Goal: Information Seeking & Learning: Find specific fact

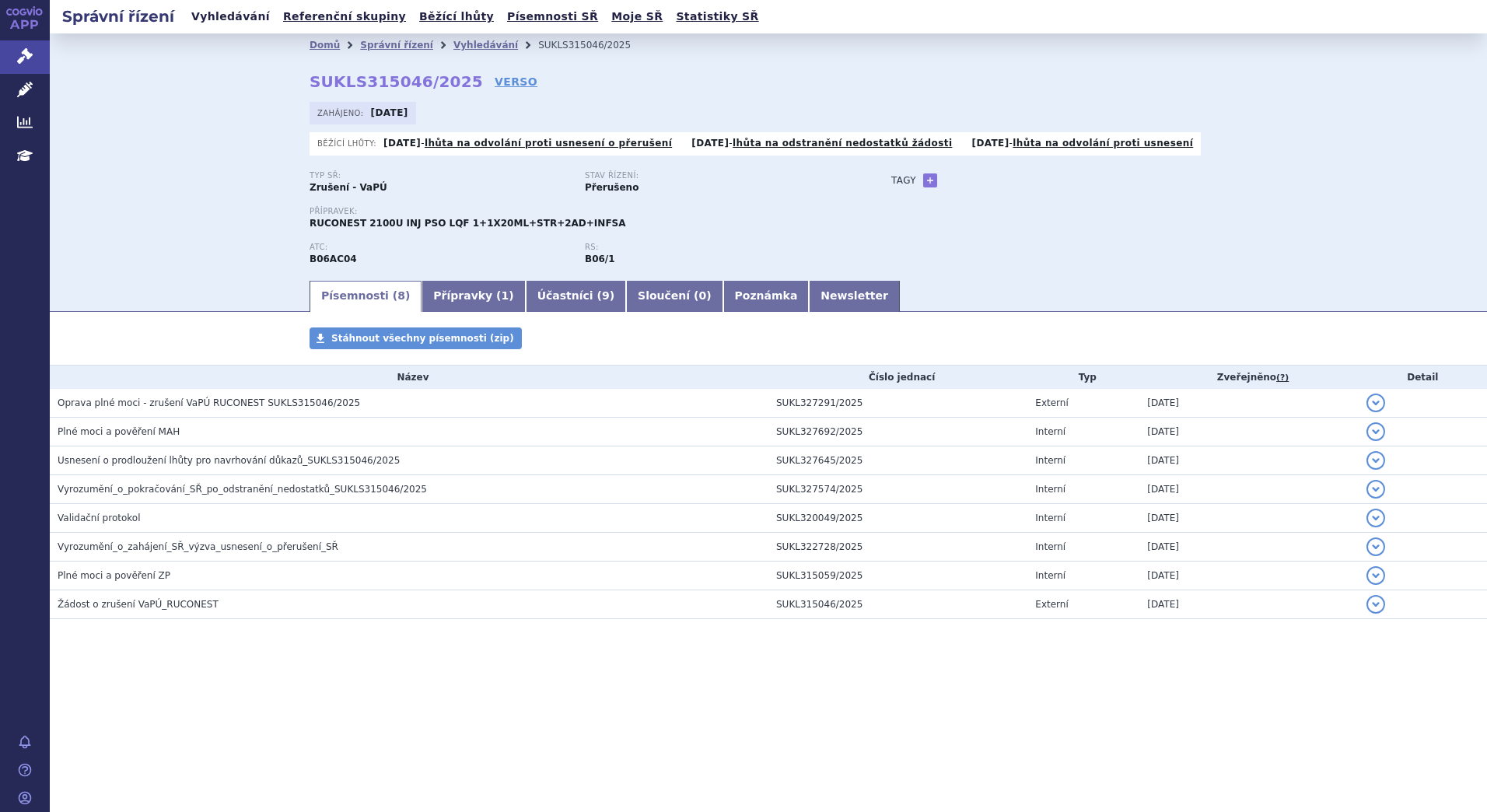
click at [241, 22] on link "Vyhledávání" at bounding box center [230, 16] width 88 height 21
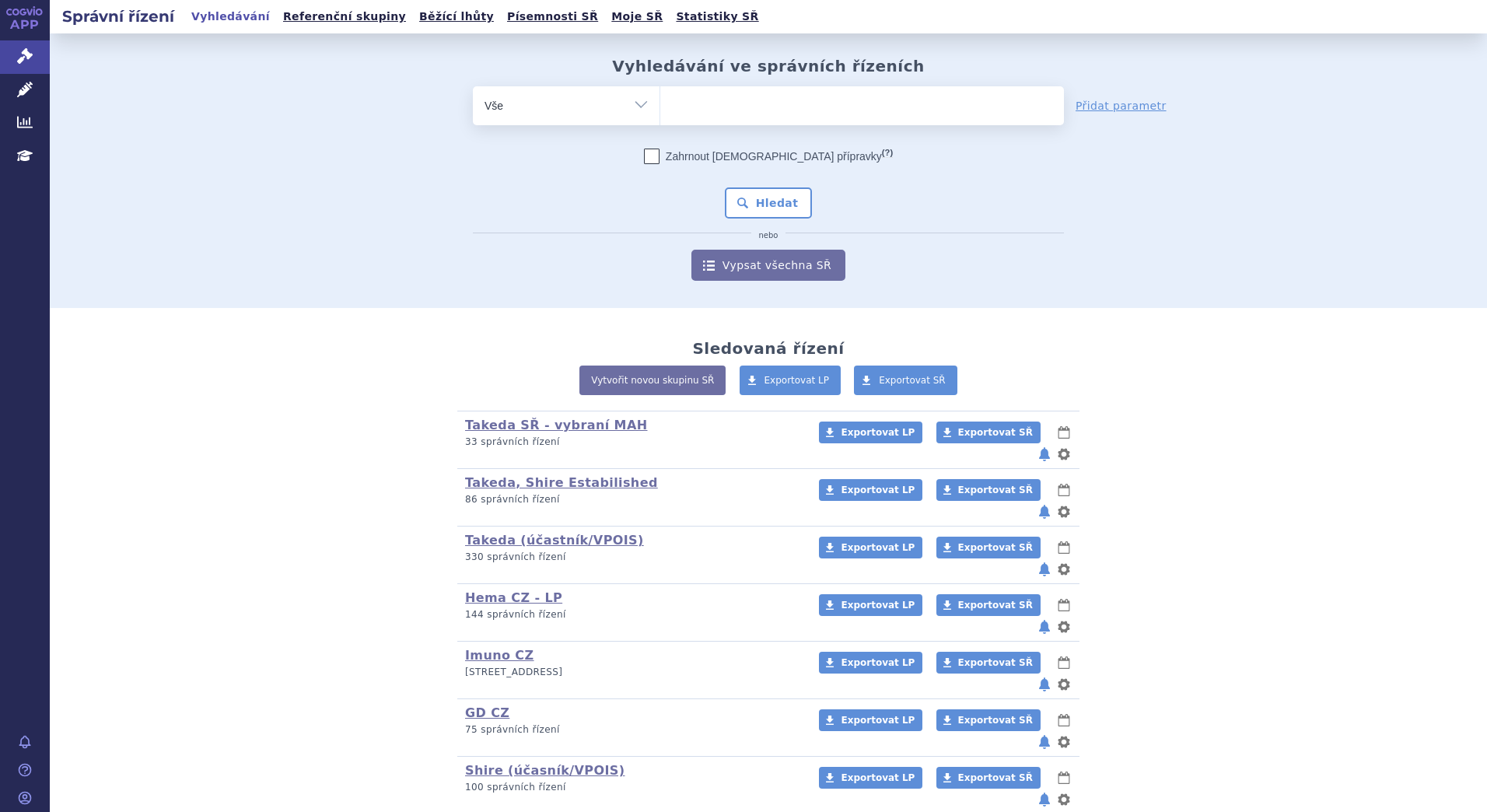
click at [672, 109] on input "search" at bounding box center [677, 104] width 9 height 20
type input "tr"
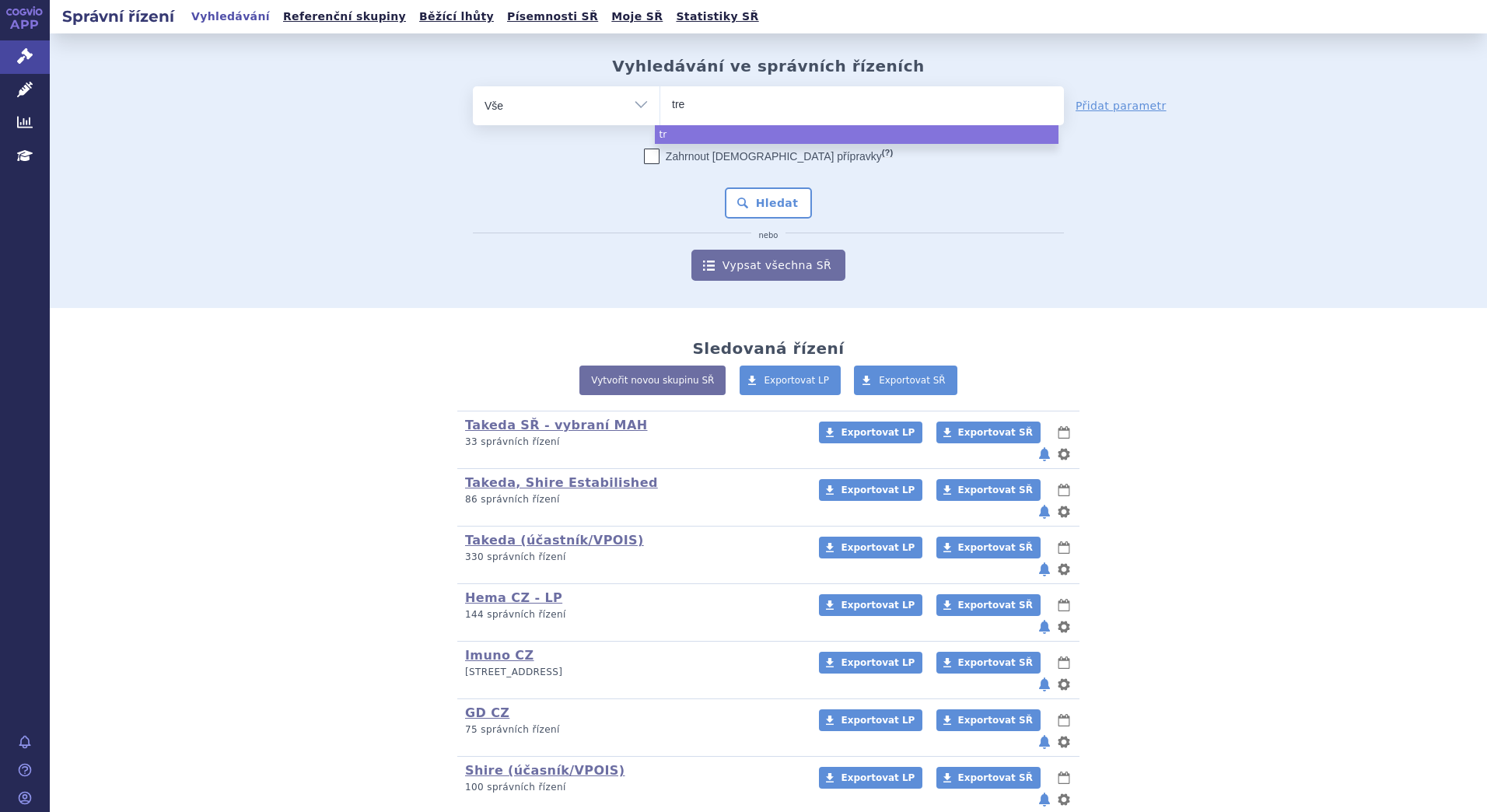
type input "trem"
type input "tremfy"
type input "tremfya"
select select "tremfya"
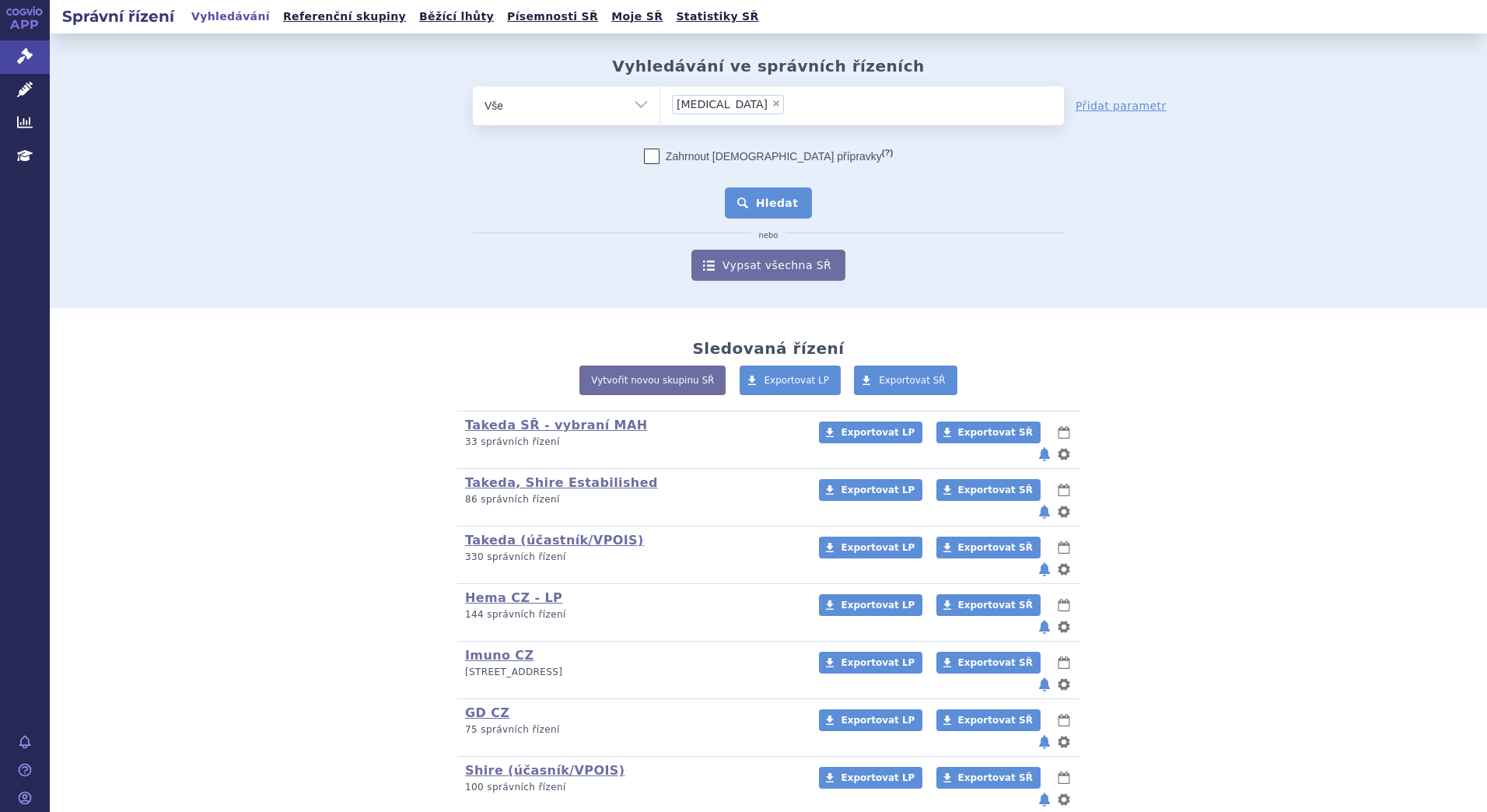
click at [759, 195] on button "Hledat" at bounding box center [769, 203] width 88 height 31
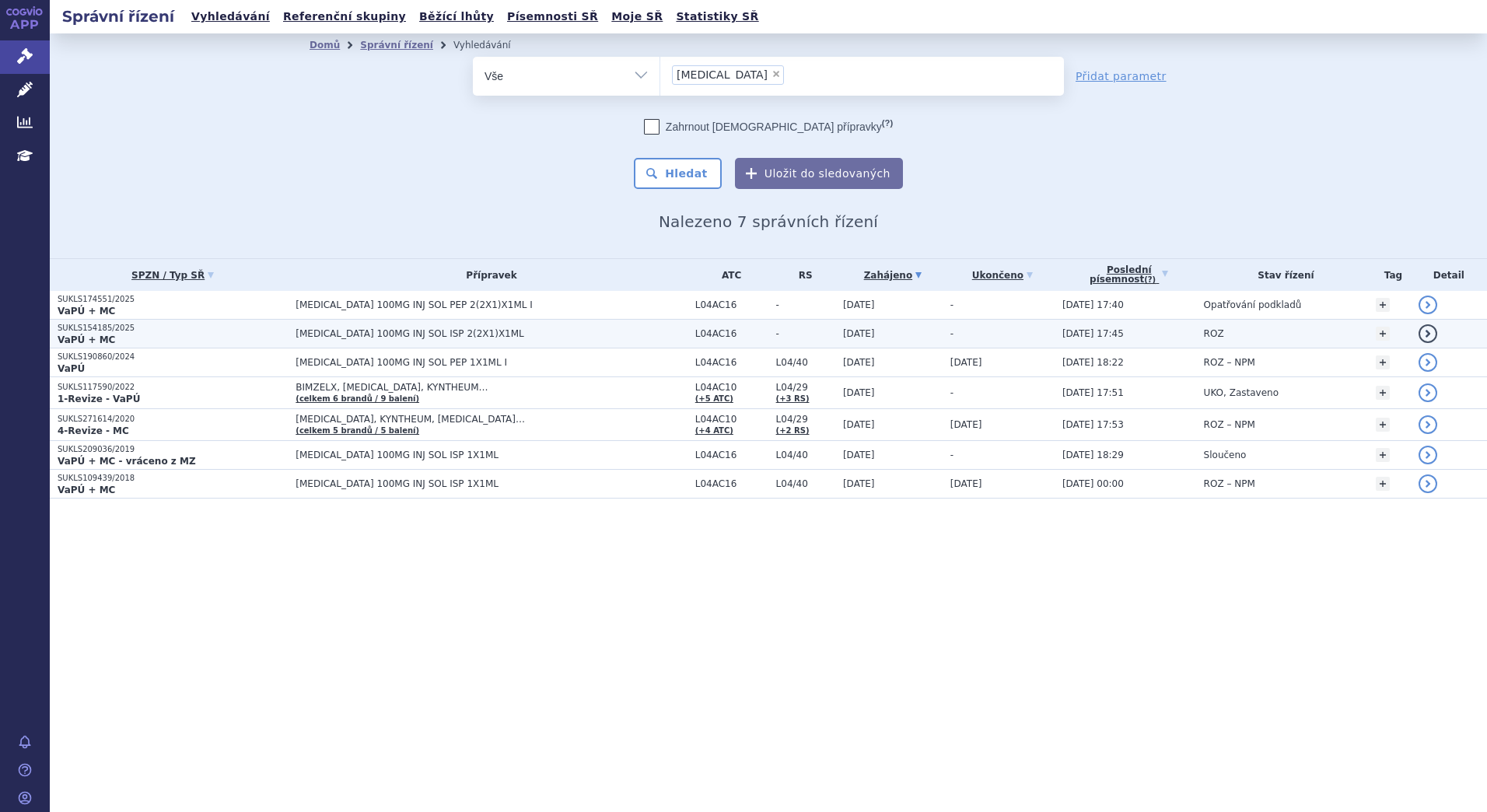
click at [435, 333] on span "TREMFYA 100MG INJ SOL ISP 2(2X1)X1ML" at bounding box center [490, 333] width 389 height 11
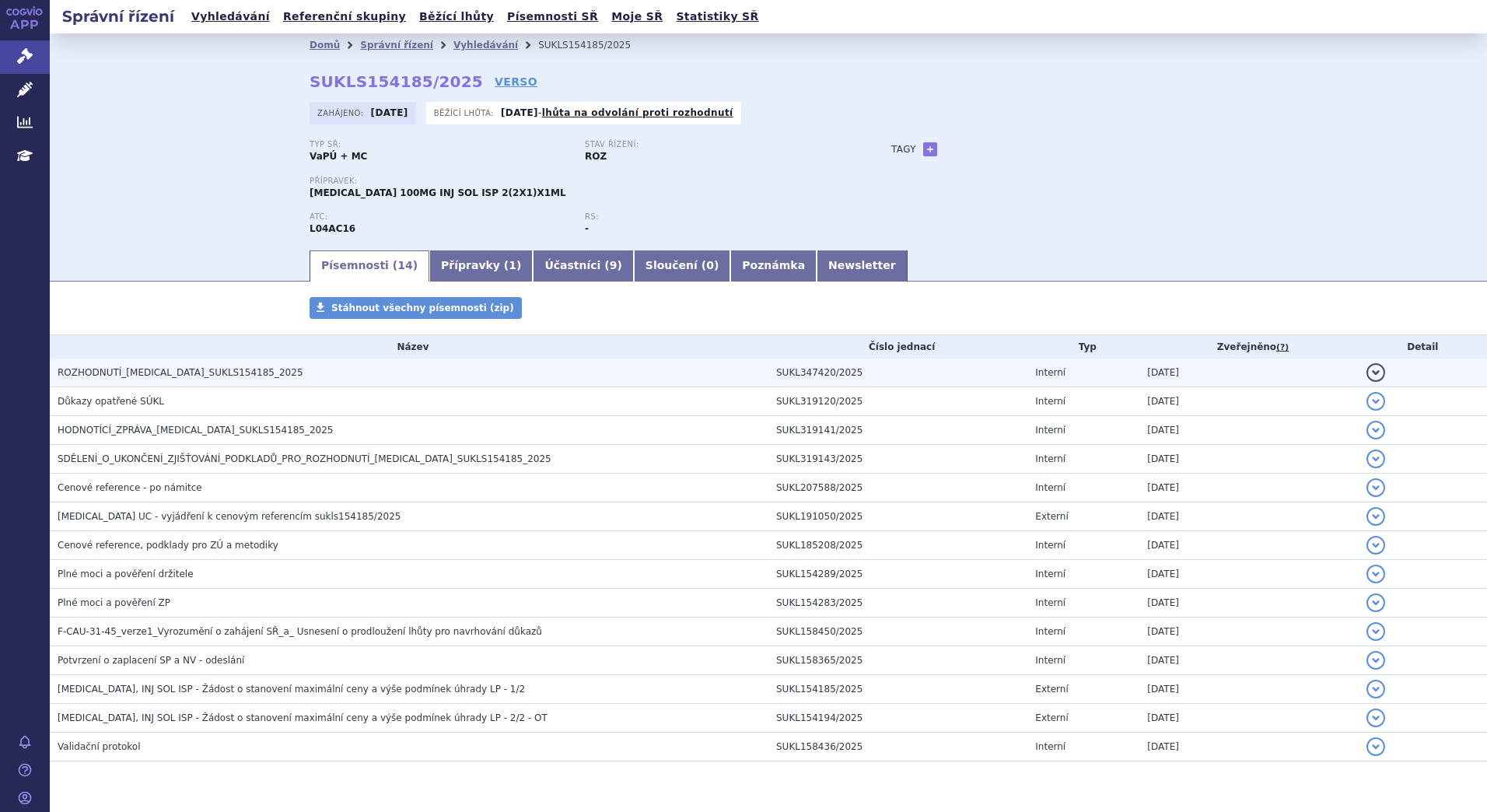
click at [236, 368] on span "ROZHODNUTÍ_TREMFYA_SUKLS154185_2025" at bounding box center [180, 373] width 246 height 11
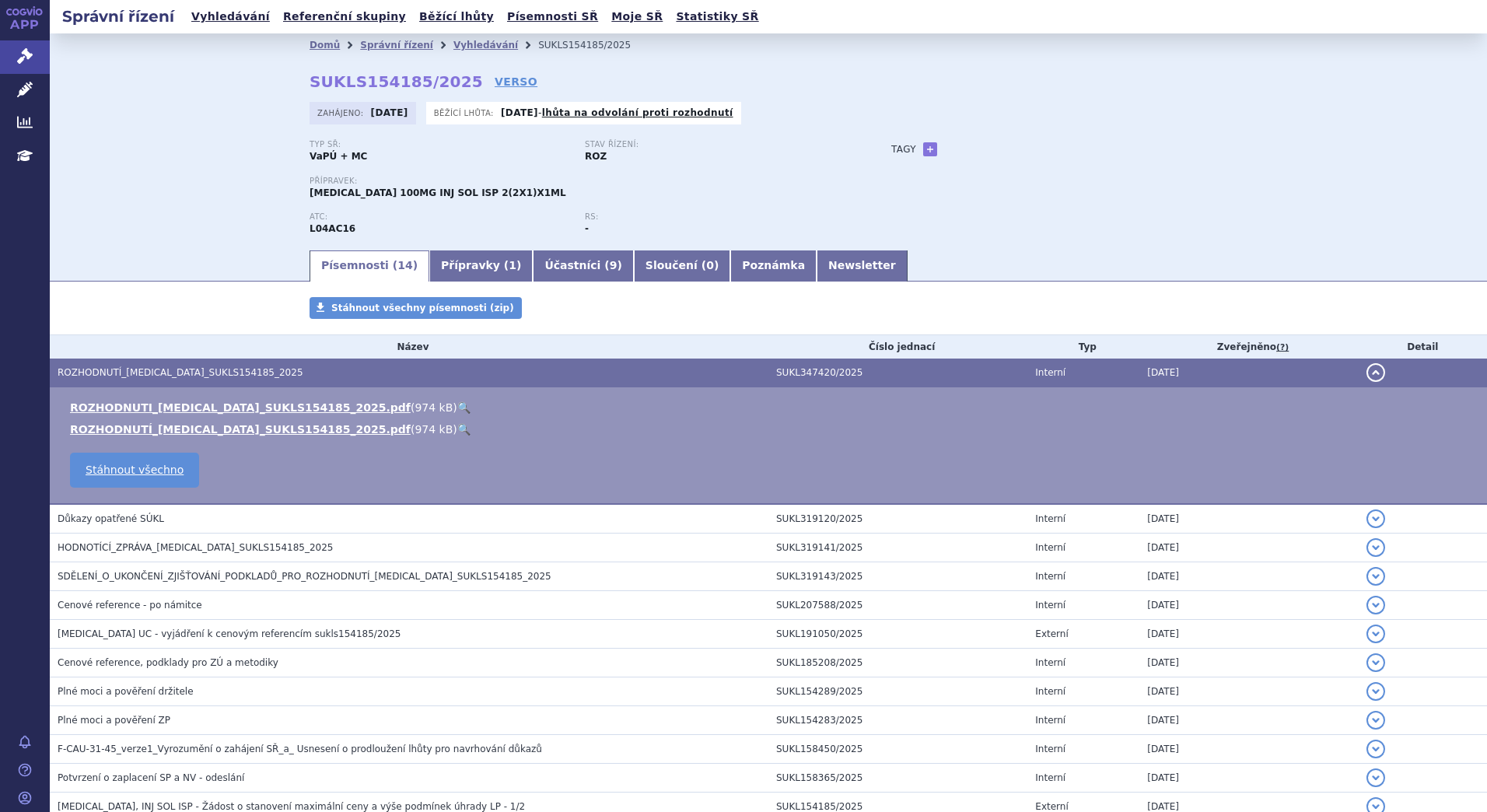
click at [457, 427] on link "🔍" at bounding box center [463, 429] width 13 height 13
click at [265, 403] on link "ROZHODNUTI_TREMFYA_SUKLS154185_2025.pdf" at bounding box center [240, 408] width 341 height 13
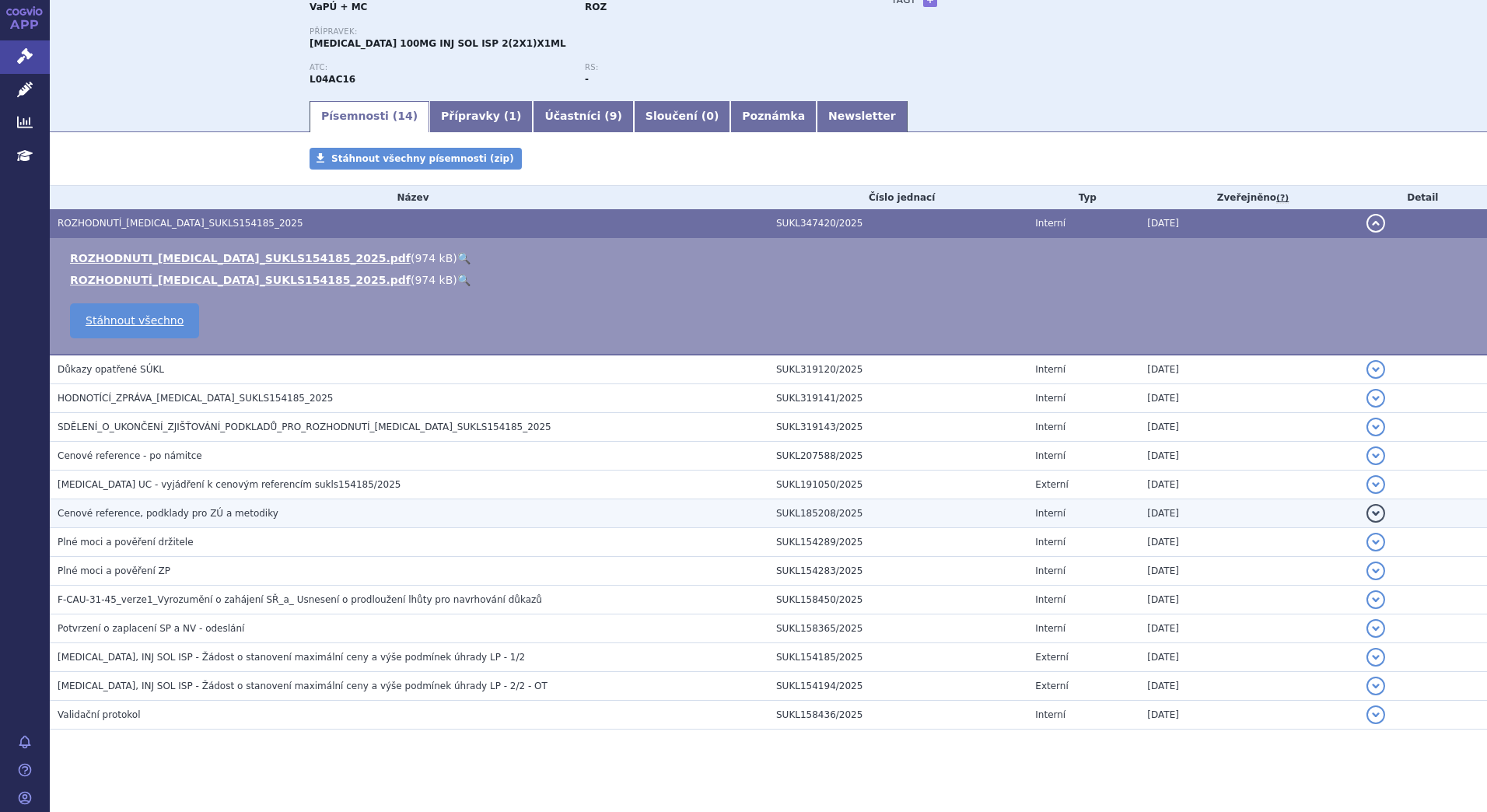
scroll to position [160, 0]
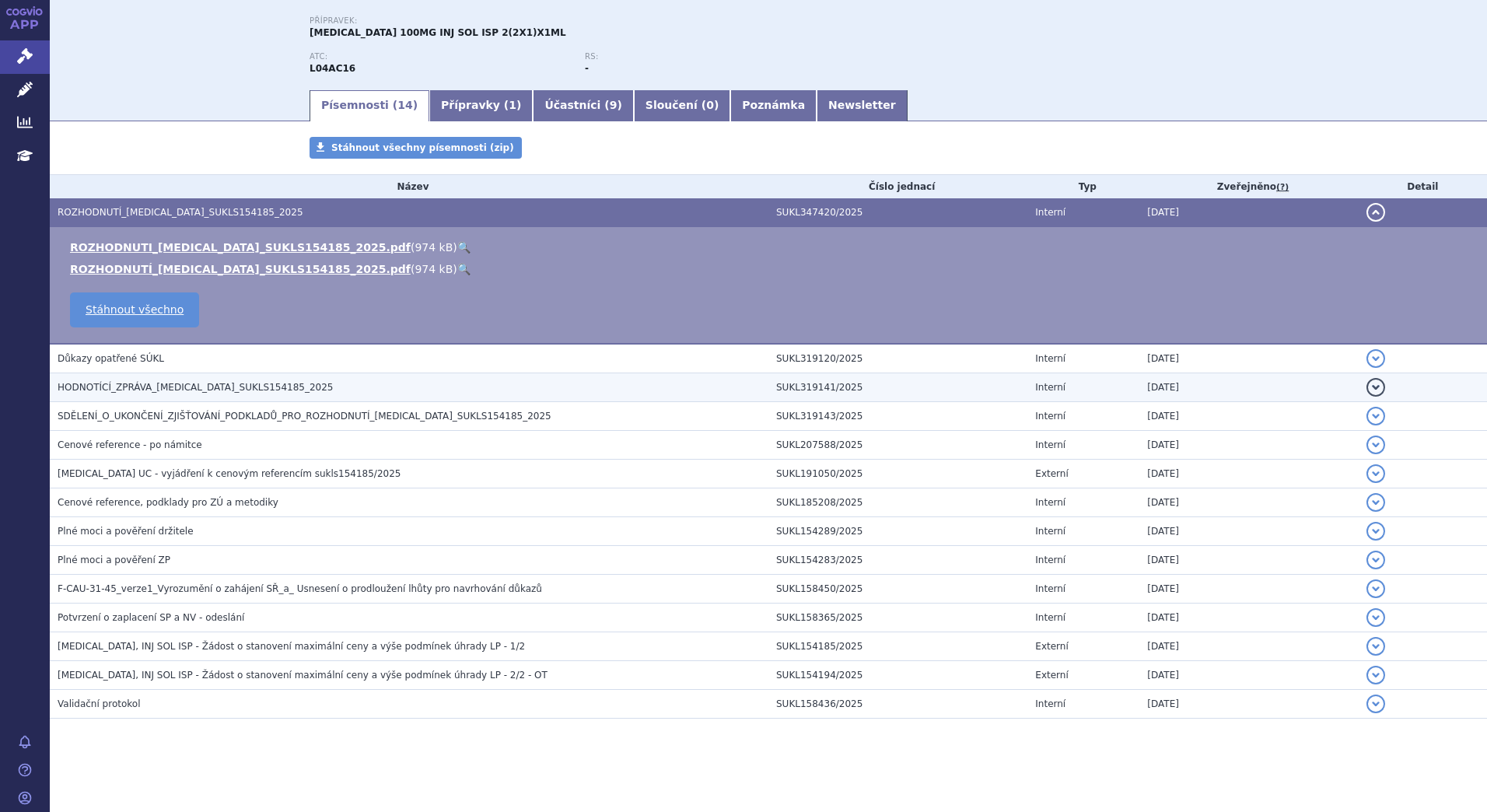
click at [228, 384] on span "HODNOTÍCÍ_ZPRÁVA_[MEDICAL_DATA]_SUKLS154185_2025" at bounding box center [195, 387] width 276 height 11
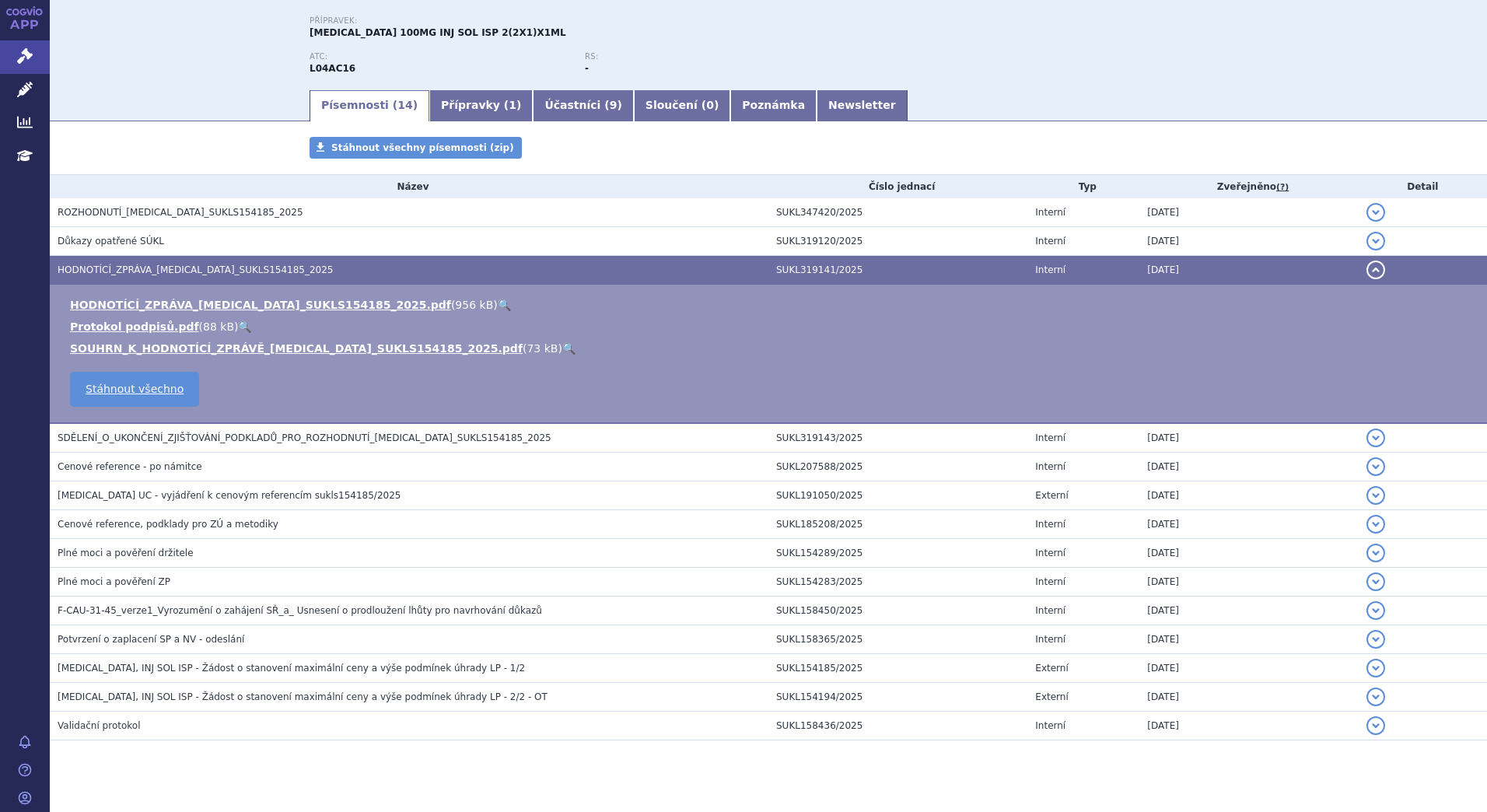
click at [228, 384] on td "HODNOTÍCÍ_ZPRÁVA_TREMFYA_SUKLS154185_2025.pdf ( 956 kB ) 🔍 Protokol podpisů.pdf…" at bounding box center [769, 354] width 1438 height 139
click at [497, 303] on link "🔍" at bounding box center [504, 305] width 13 height 13
click at [562, 349] on link "🔍" at bounding box center [568, 349] width 13 height 13
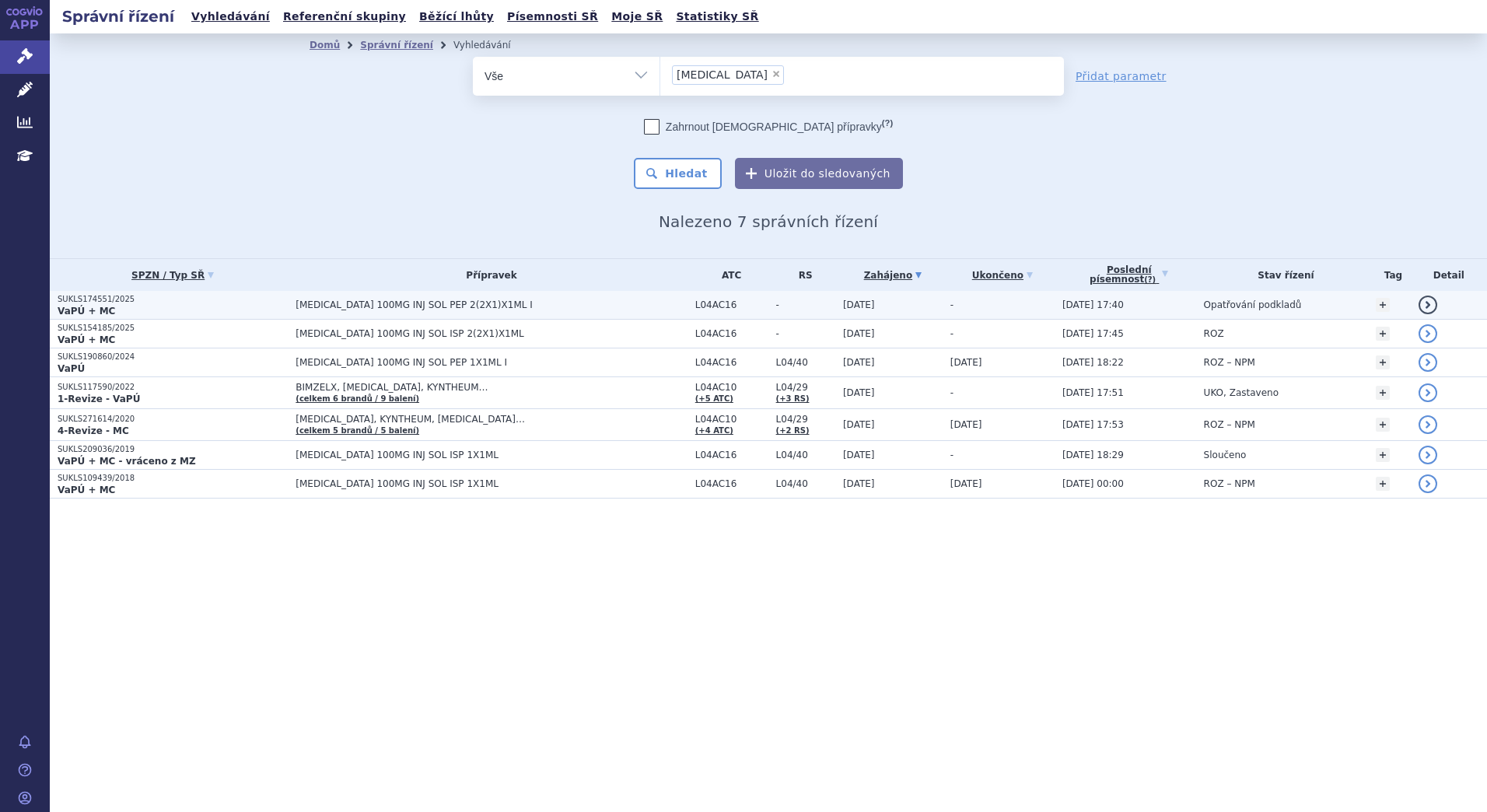
click at [356, 297] on td "[MEDICAL_DATA] 100MG INJ SOL PEP 2(2X1)X1ML I" at bounding box center [487, 306] width 399 height 29
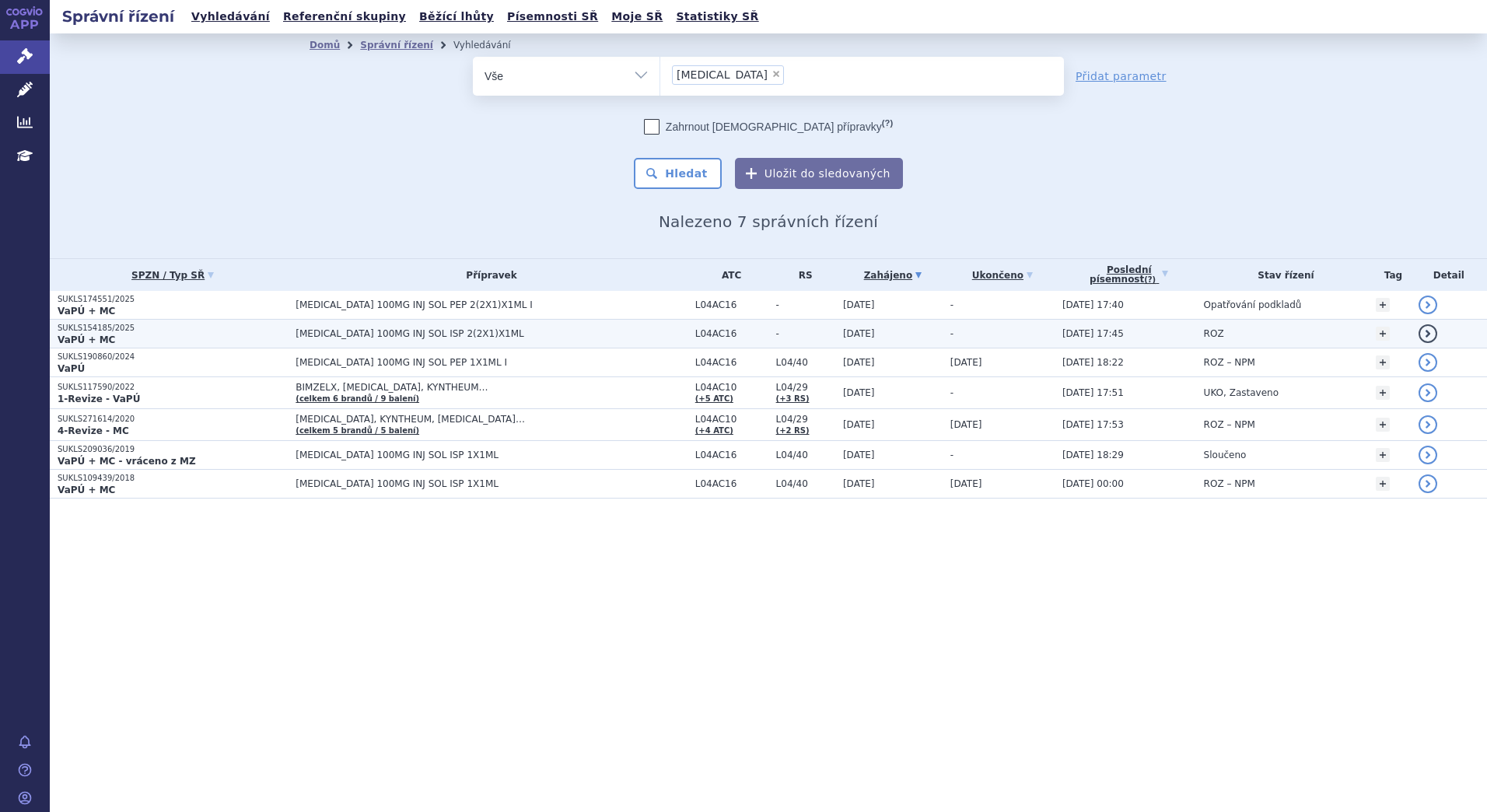
drag, startPoint x: 0, startPoint y: 0, endPoint x: 326, endPoint y: 334, distance: 466.7
click at [326, 334] on span "[MEDICAL_DATA] 100MG INJ SOL ISP 2(2X1)X1ML" at bounding box center [490, 333] width 389 height 11
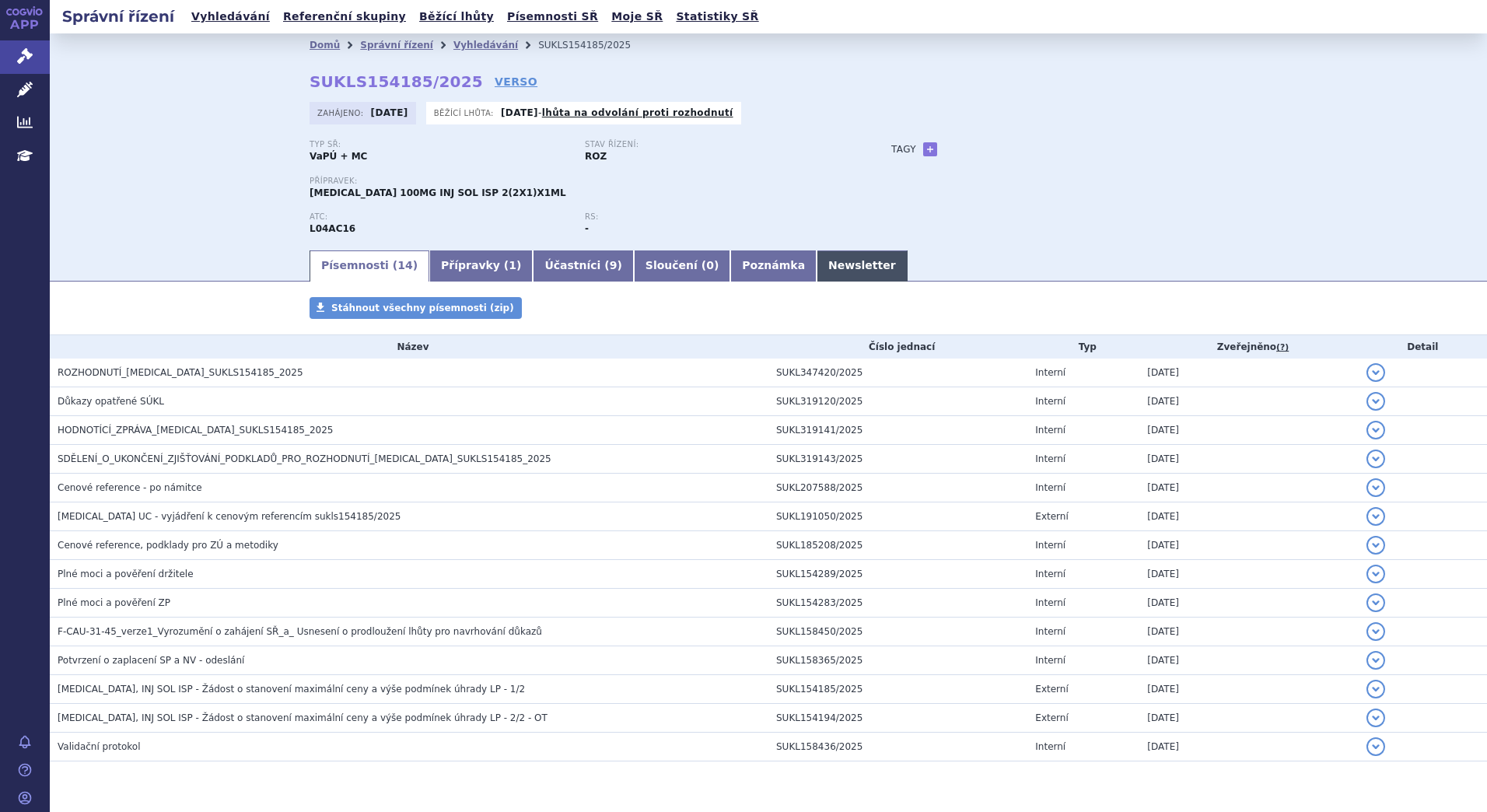
click at [817, 268] on link "Newsletter" at bounding box center [862, 265] width 91 height 31
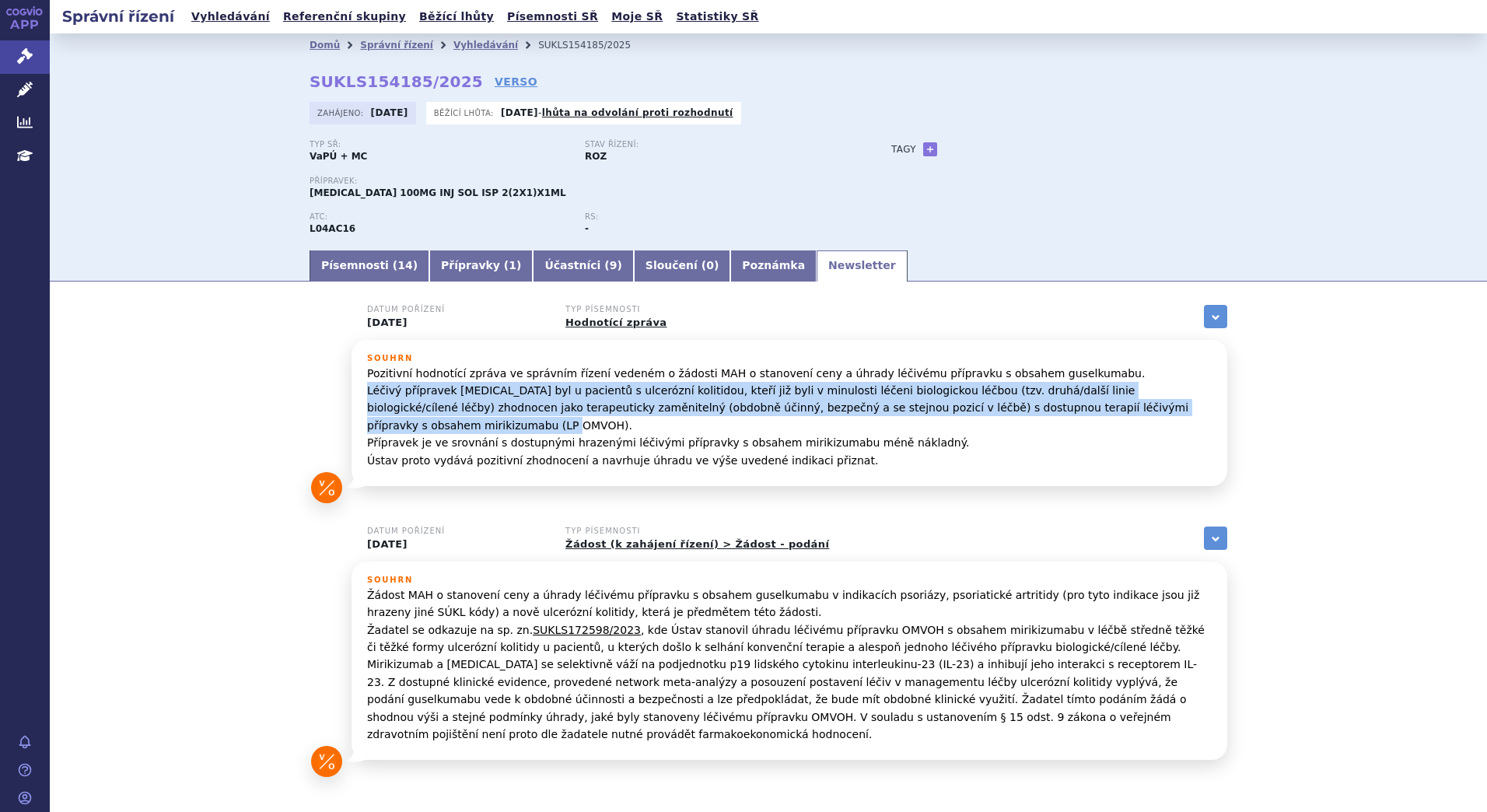
drag, startPoint x: 363, startPoint y: 389, endPoint x: 1130, endPoint y: 412, distance: 767.3
click at [1130, 412] on p "Pozitivní hodnotící zpráva ve správním řízení vedeném o žádosti MAH o stanovení…" at bounding box center [790, 417] width 845 height 104
copy p "Léčivý přípravek TREMFYA byl u pacientů s ulcerózní kolitidou, kteří již byli v…"
click at [241, 12] on link "Vyhledávání" at bounding box center [230, 16] width 88 height 21
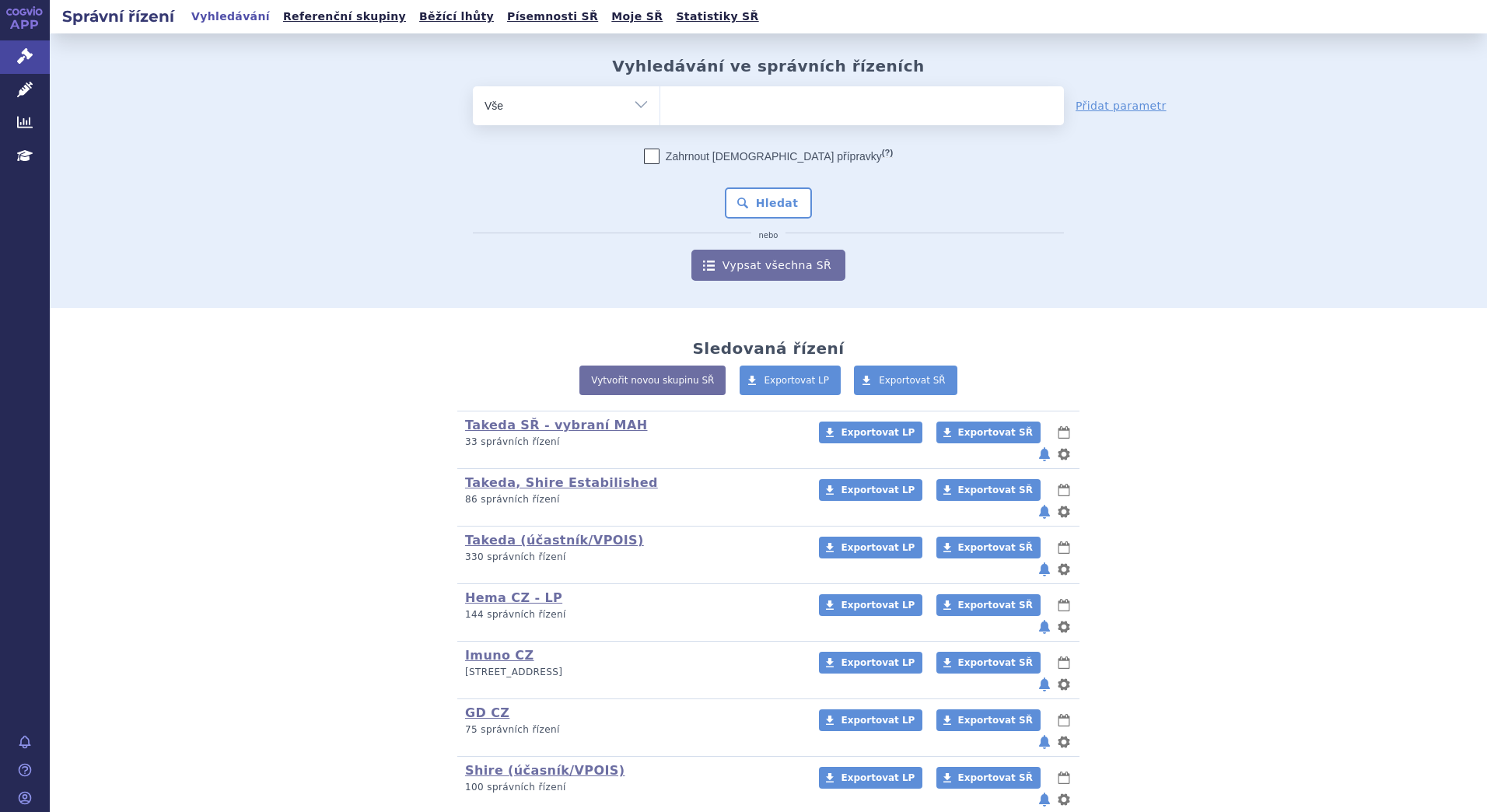
click at [672, 107] on input "search" at bounding box center [677, 104] width 9 height 20
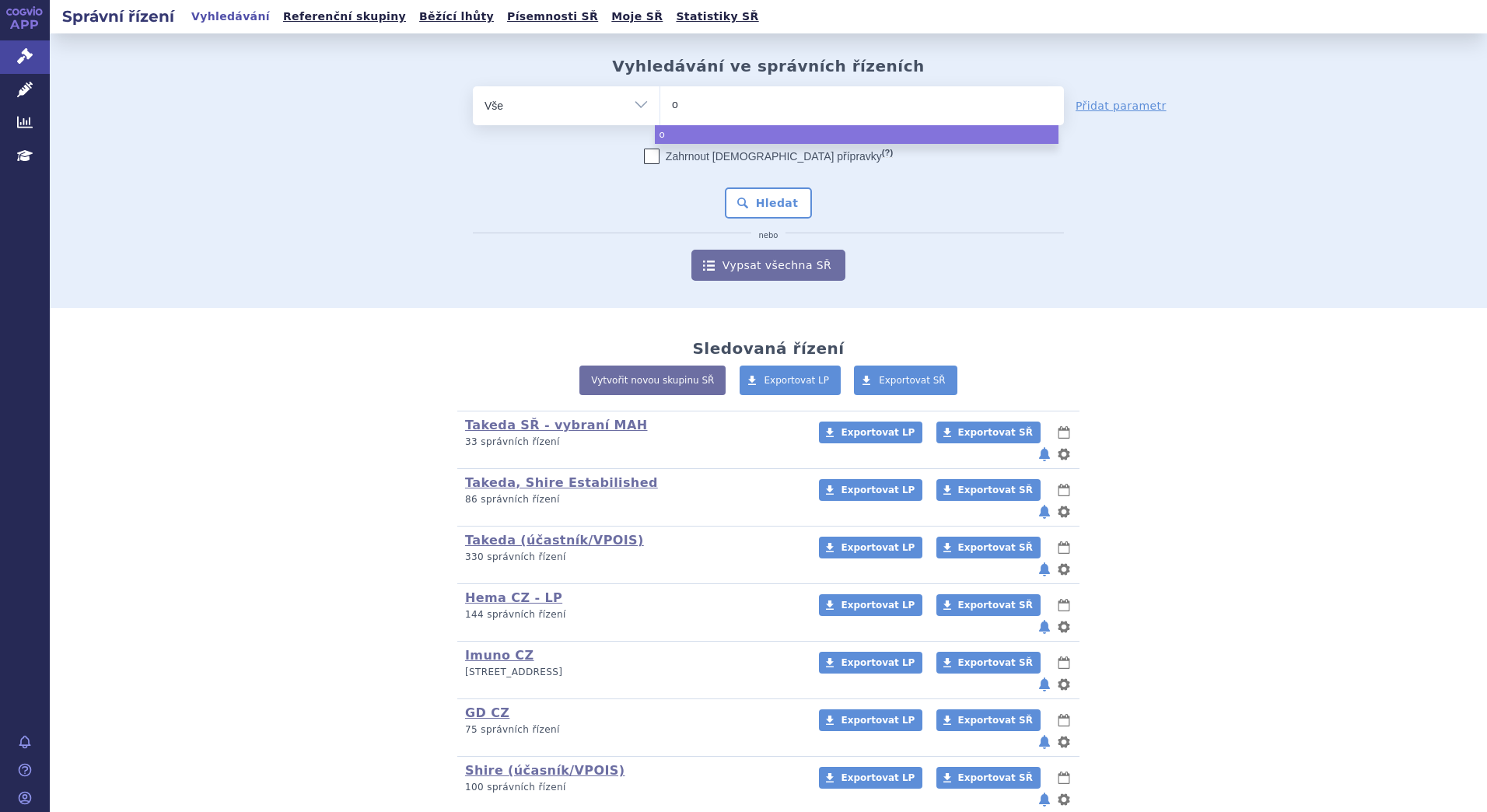
type input "om"
type input "omvo"
type input "omvoh"
select select "omvoh"
click at [757, 197] on button "Hledat" at bounding box center [769, 203] width 88 height 31
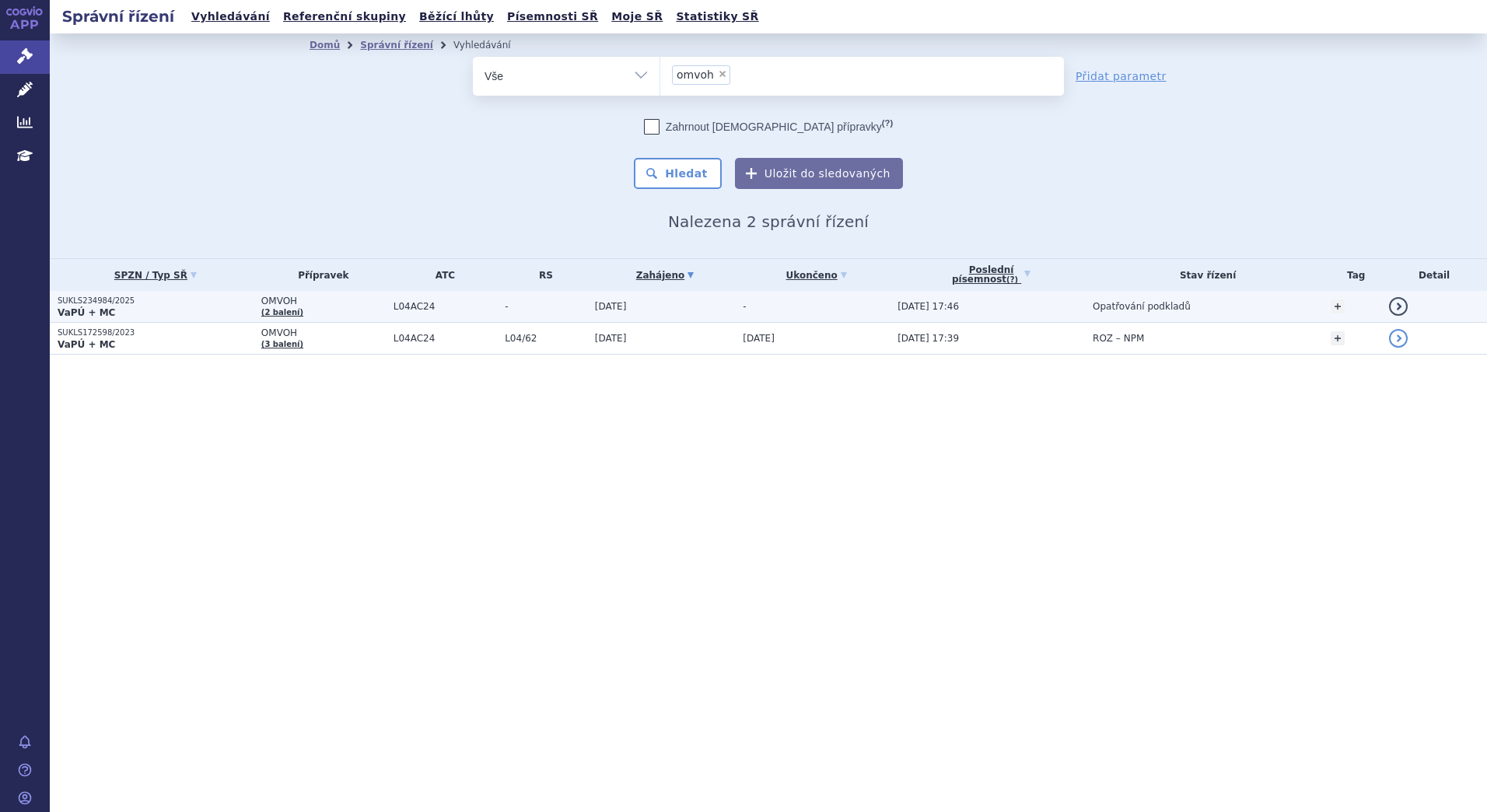
click at [362, 310] on td "OMVOH (2 balení)" at bounding box center [320, 307] width 133 height 32
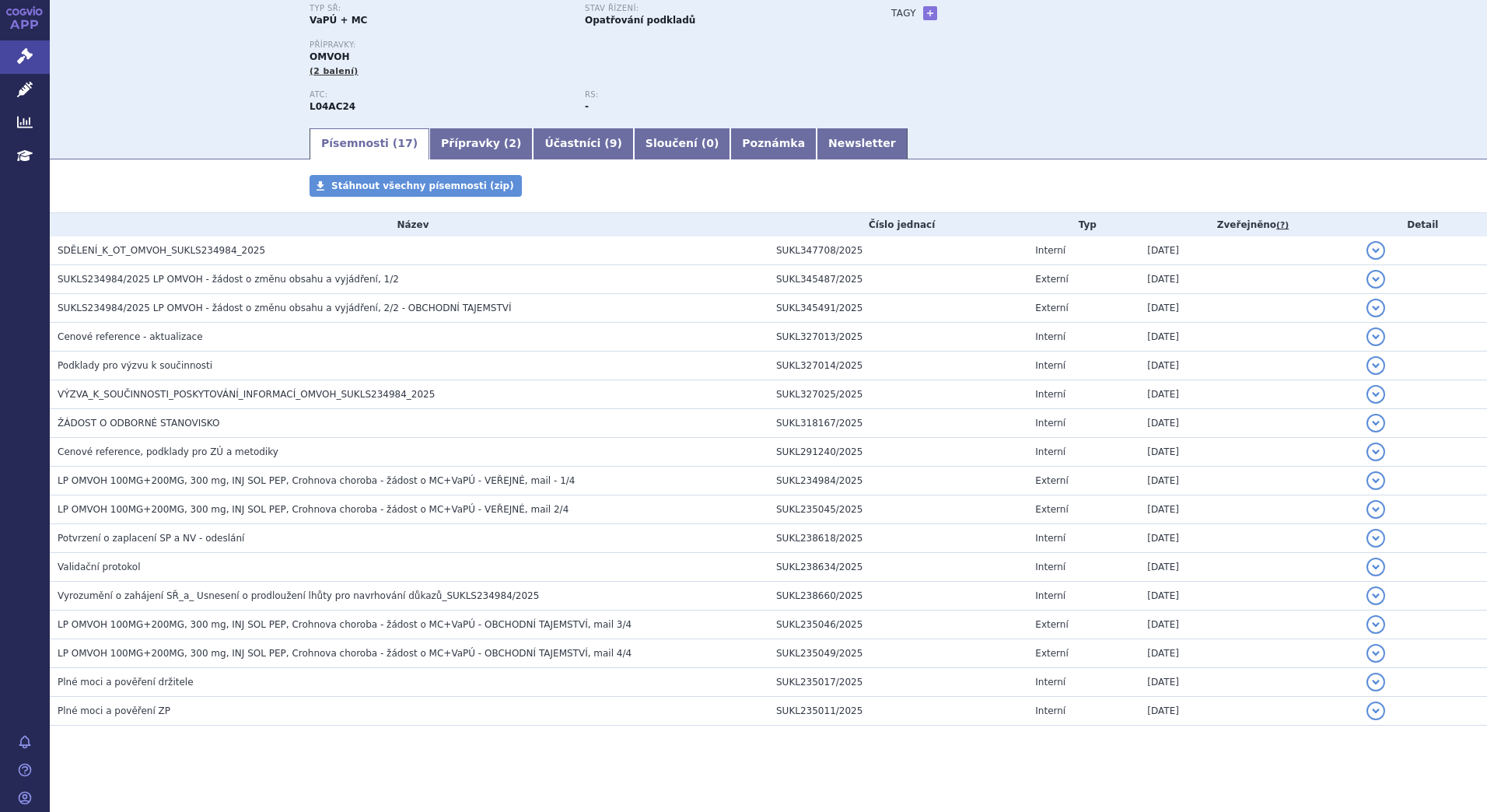
scroll to position [143, 0]
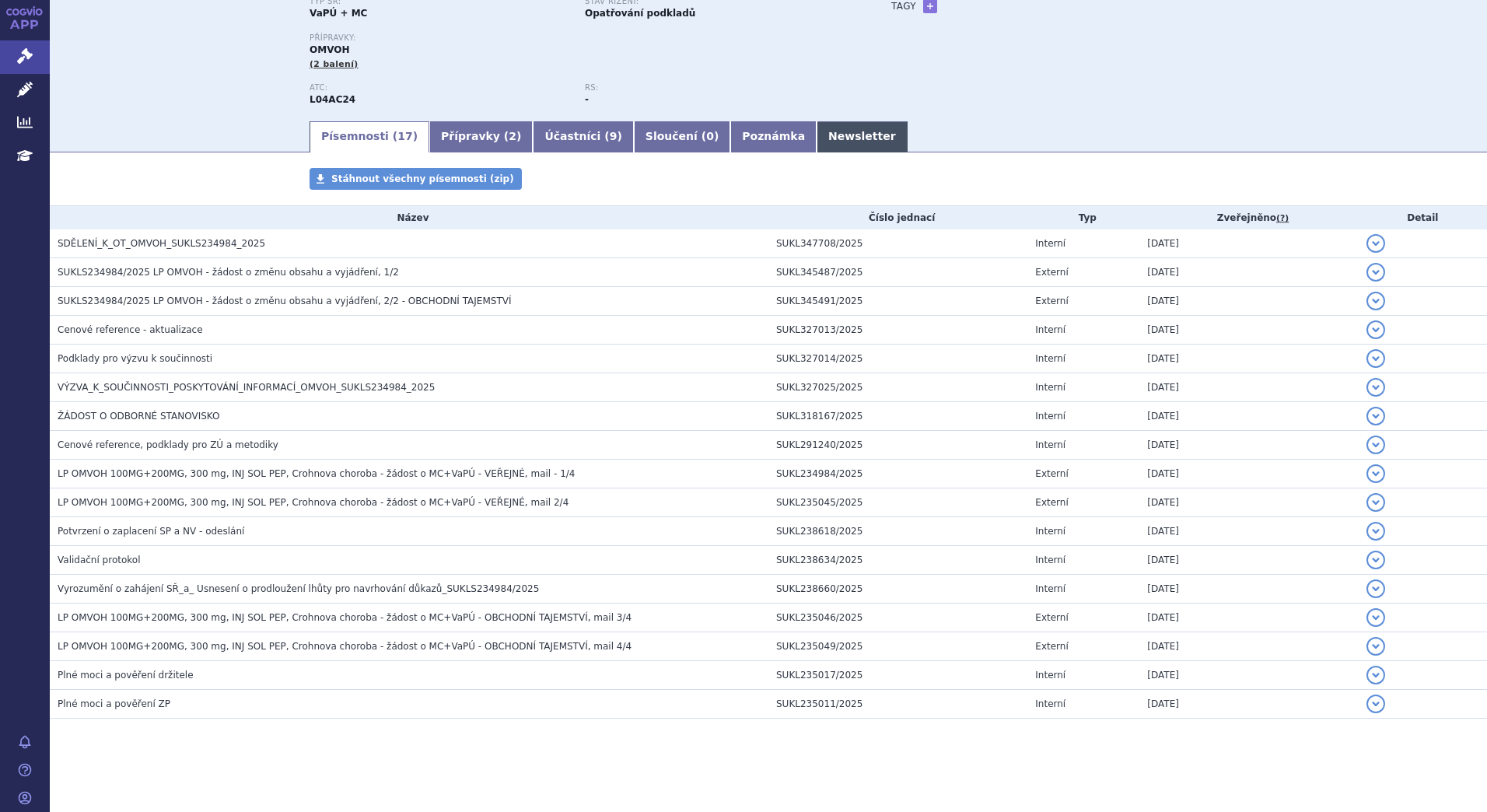
click at [817, 135] on link "Newsletter" at bounding box center [862, 136] width 91 height 31
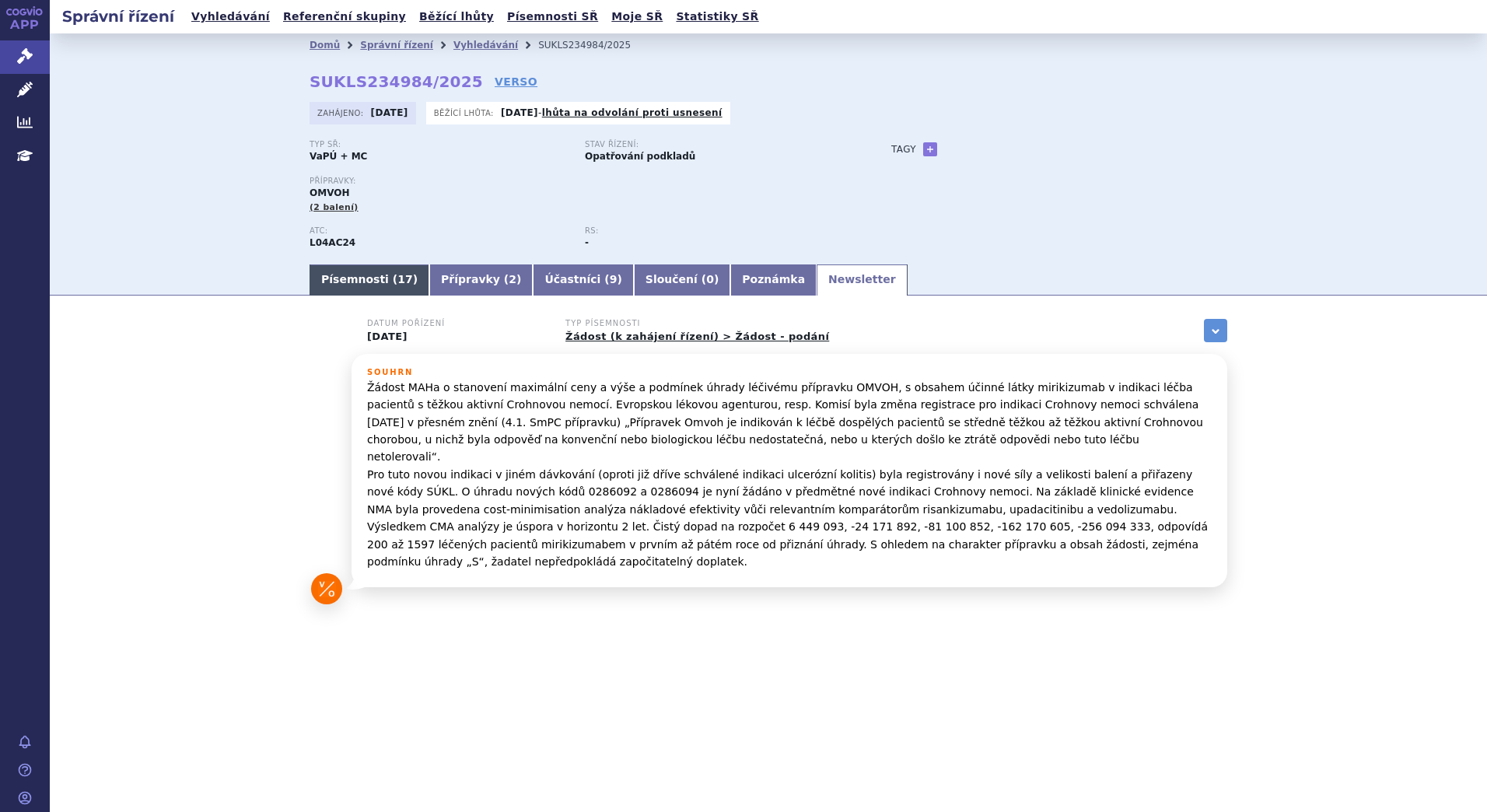
click at [347, 268] on link "Písemnosti ( 17 )" at bounding box center [369, 280] width 120 height 31
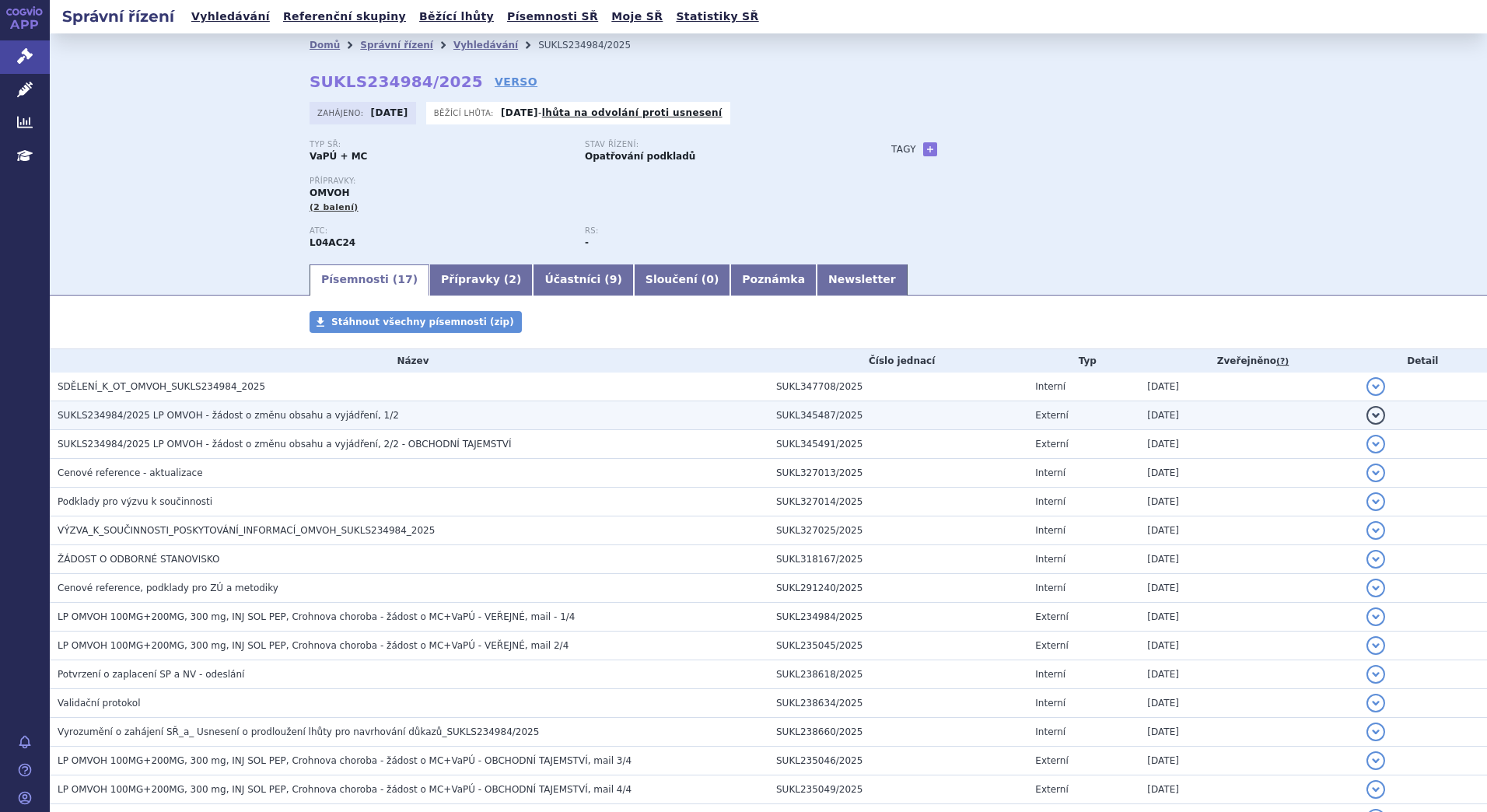
click at [296, 418] on span "SUKLS234984/2025 LP OMVOH - žádost o změnu obsahu a vyjádření, 1/2" at bounding box center [228, 415] width 341 height 11
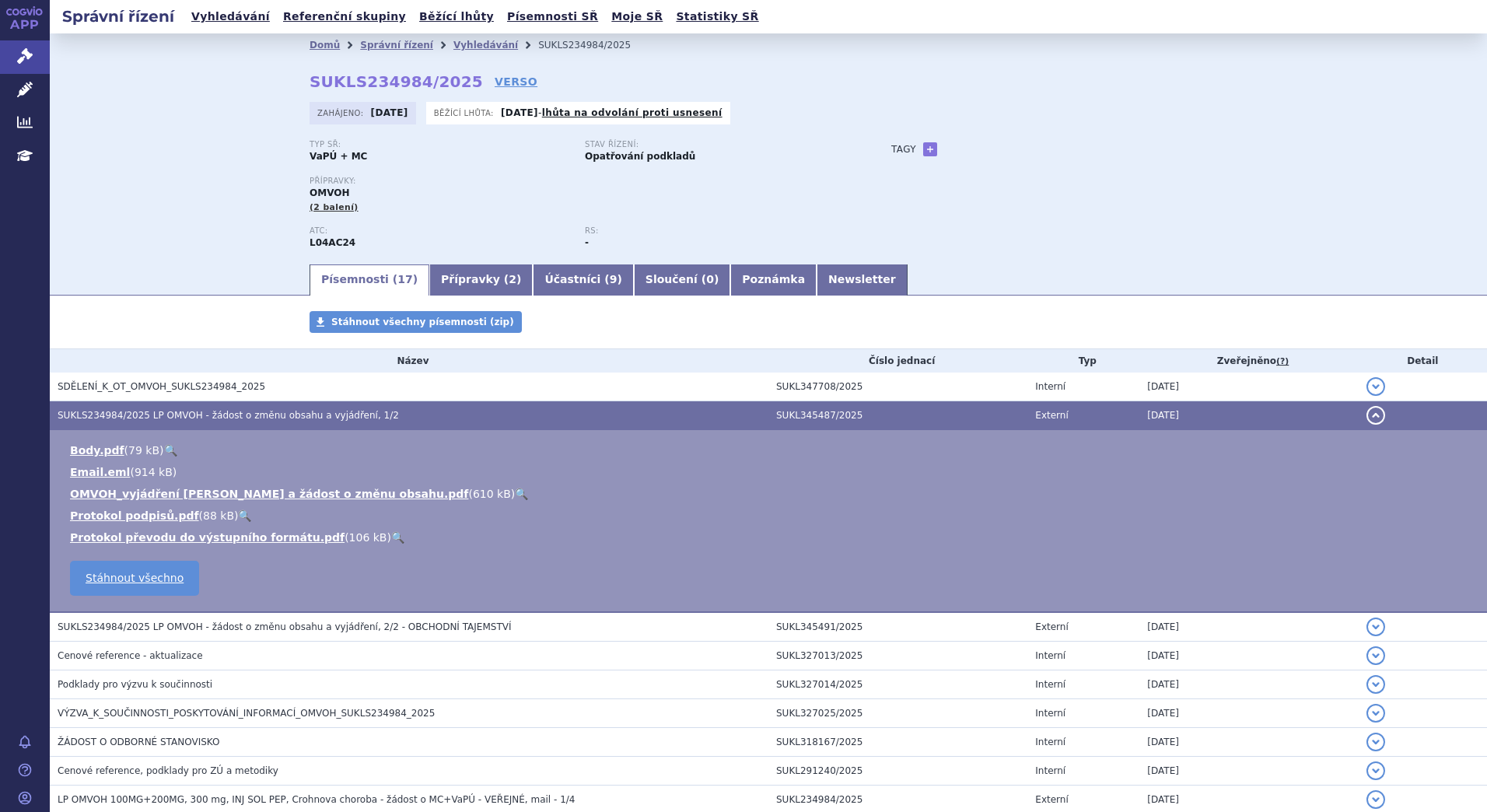
click at [515, 492] on link "🔍" at bounding box center [522, 494] width 13 height 13
click at [294, 491] on link "OMVOH_vyjádření Lilly a žádost o změnu obsahu.pdf" at bounding box center [269, 494] width 398 height 13
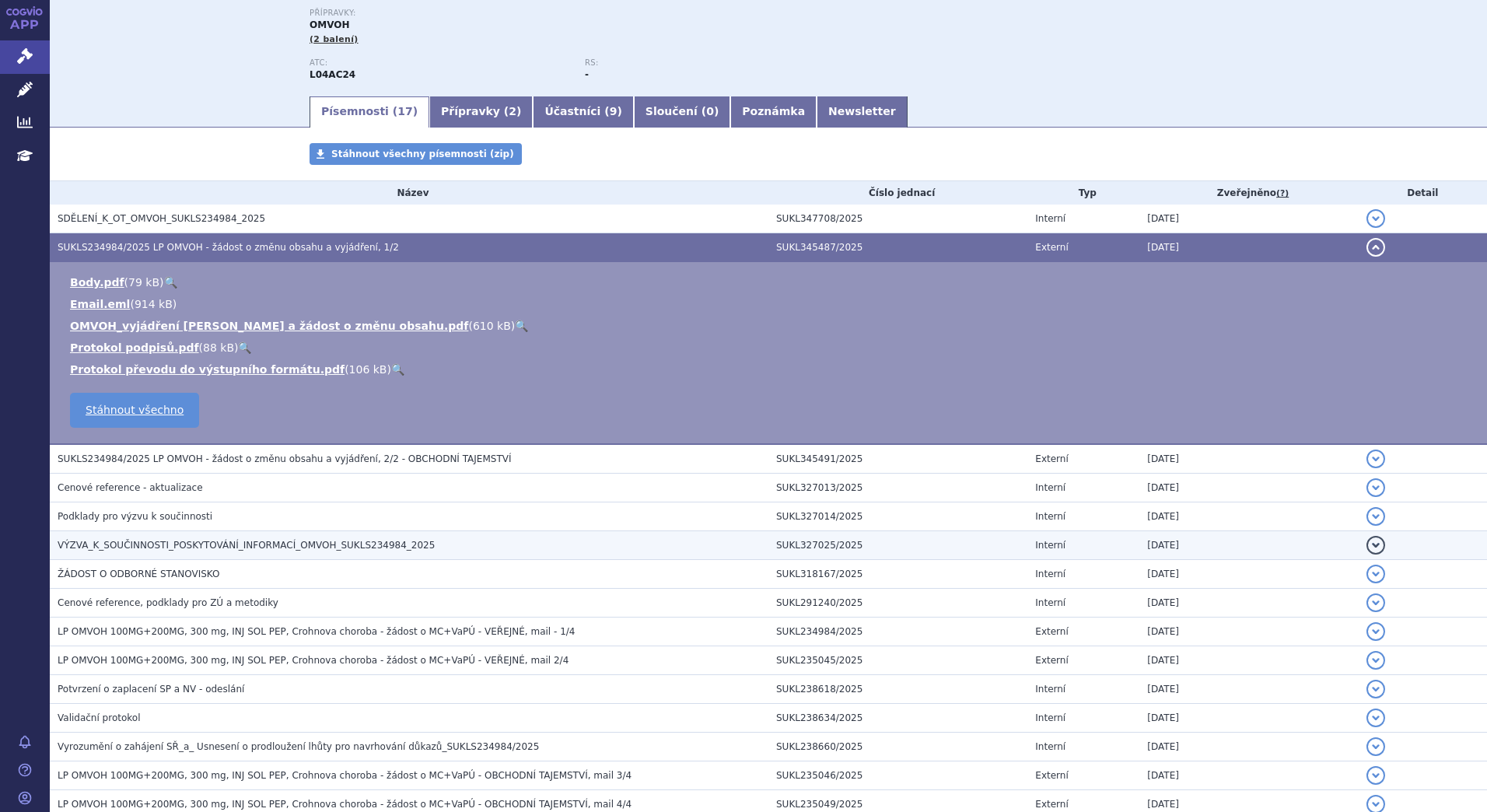
scroll to position [14, 0]
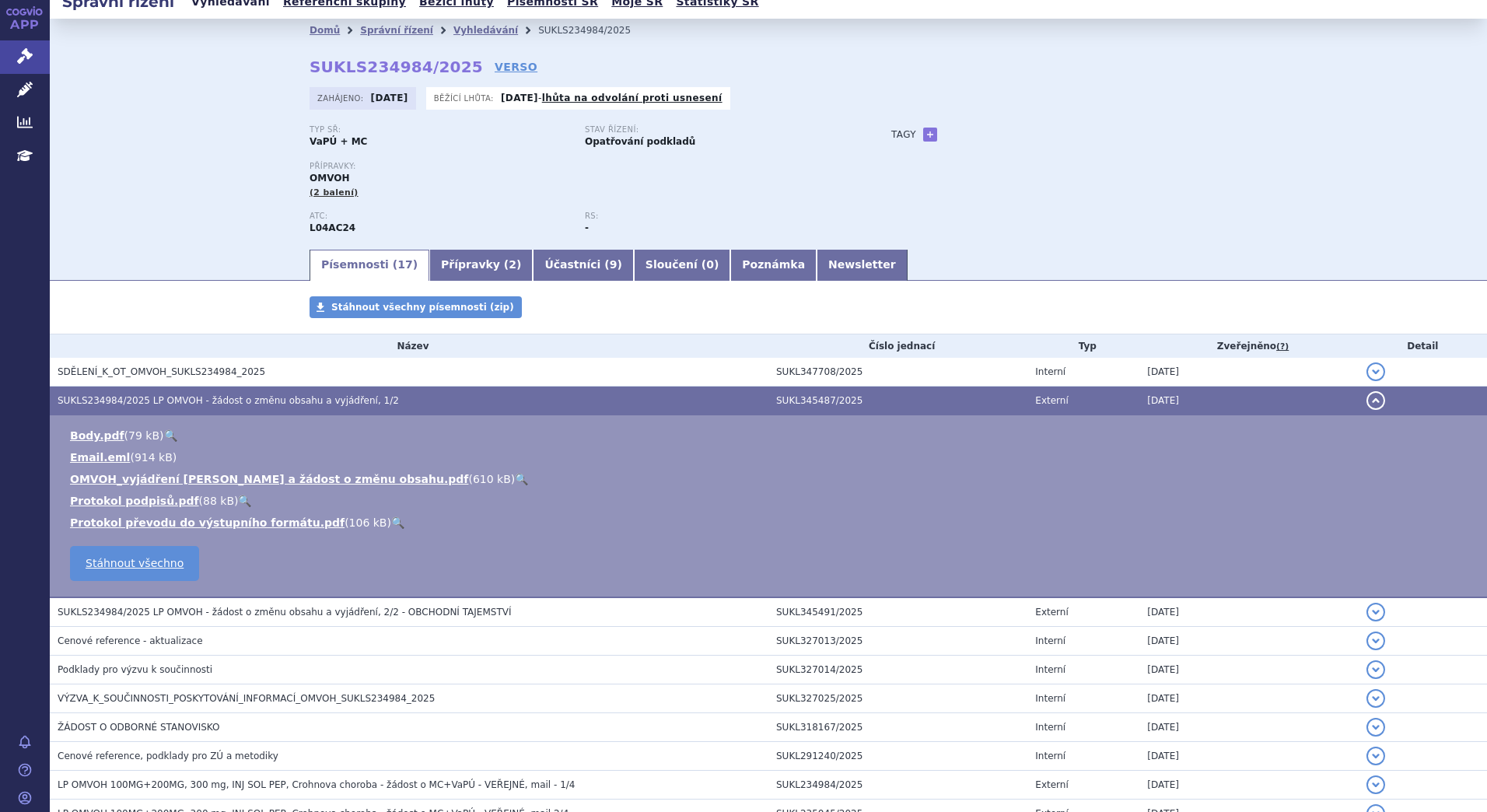
click at [220, 4] on link "Vyhledávání" at bounding box center [230, 1] width 88 height 21
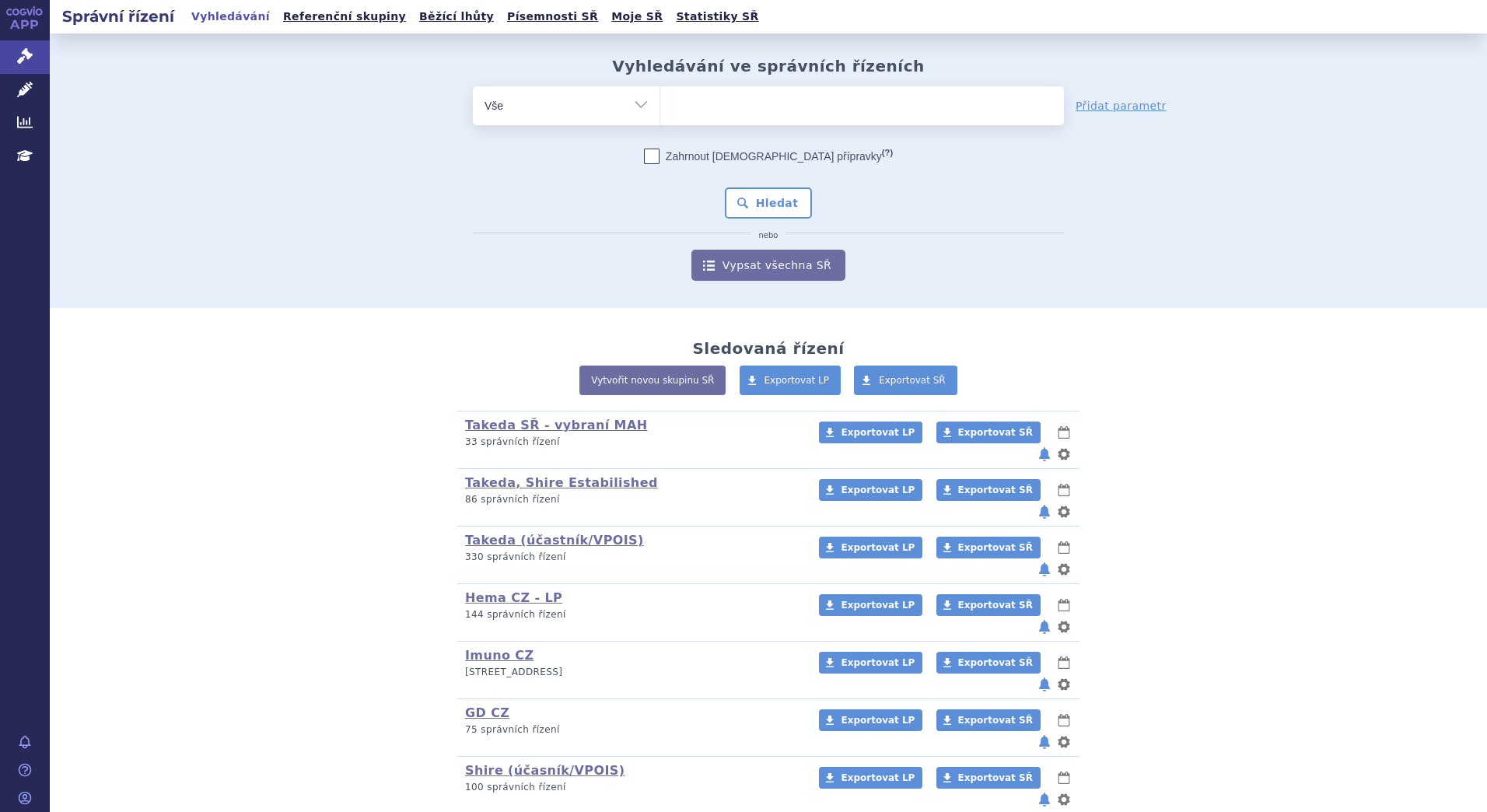
click at [661, 108] on ul at bounding box center [862, 102] width 403 height 32
click at [660, 108] on select at bounding box center [660, 104] width 1 height 39
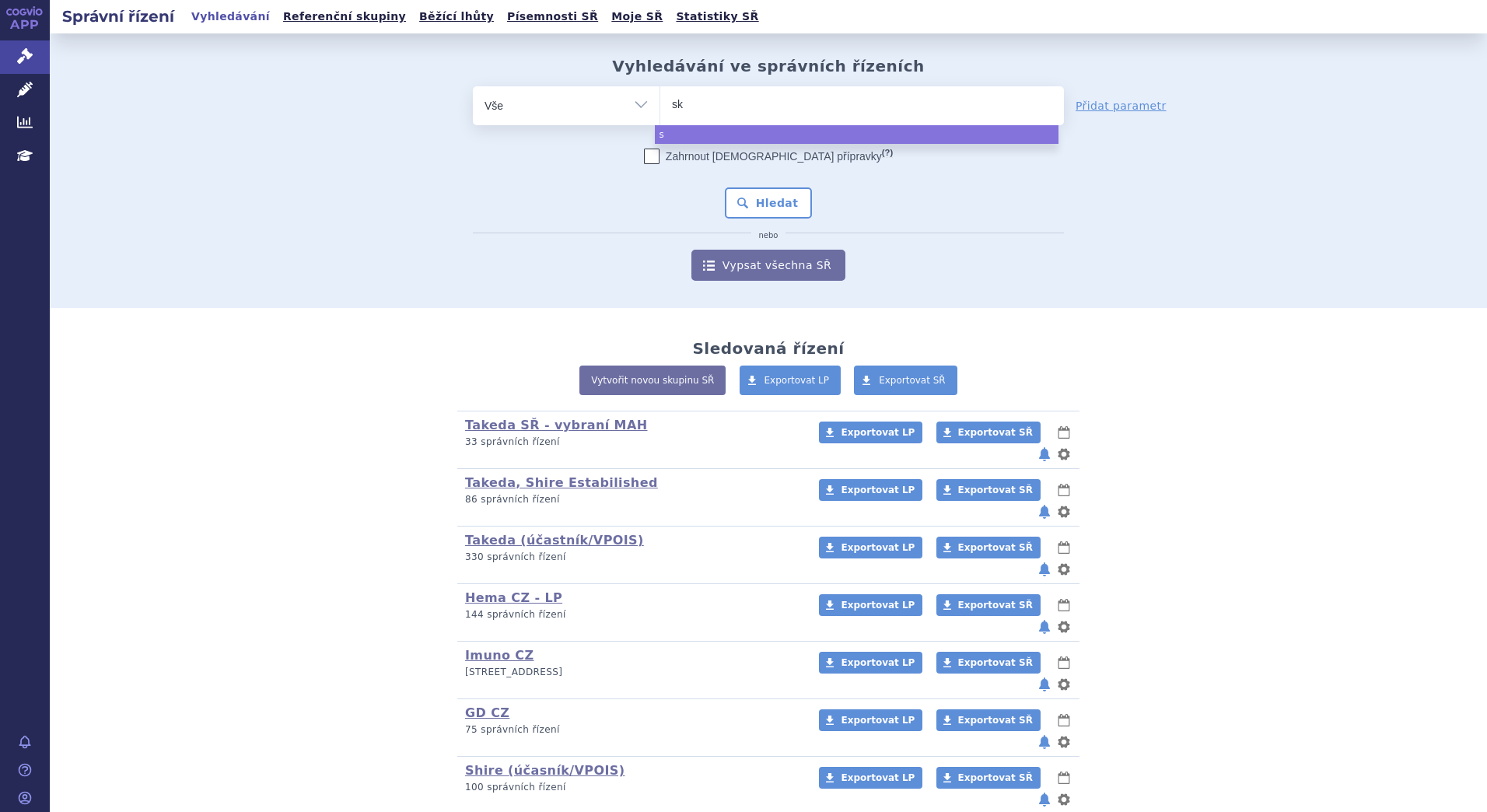
type input "sky"
type input "skyr"
type input "skyriz"
type input "[MEDICAL_DATA]"
select select "[MEDICAL_DATA]"
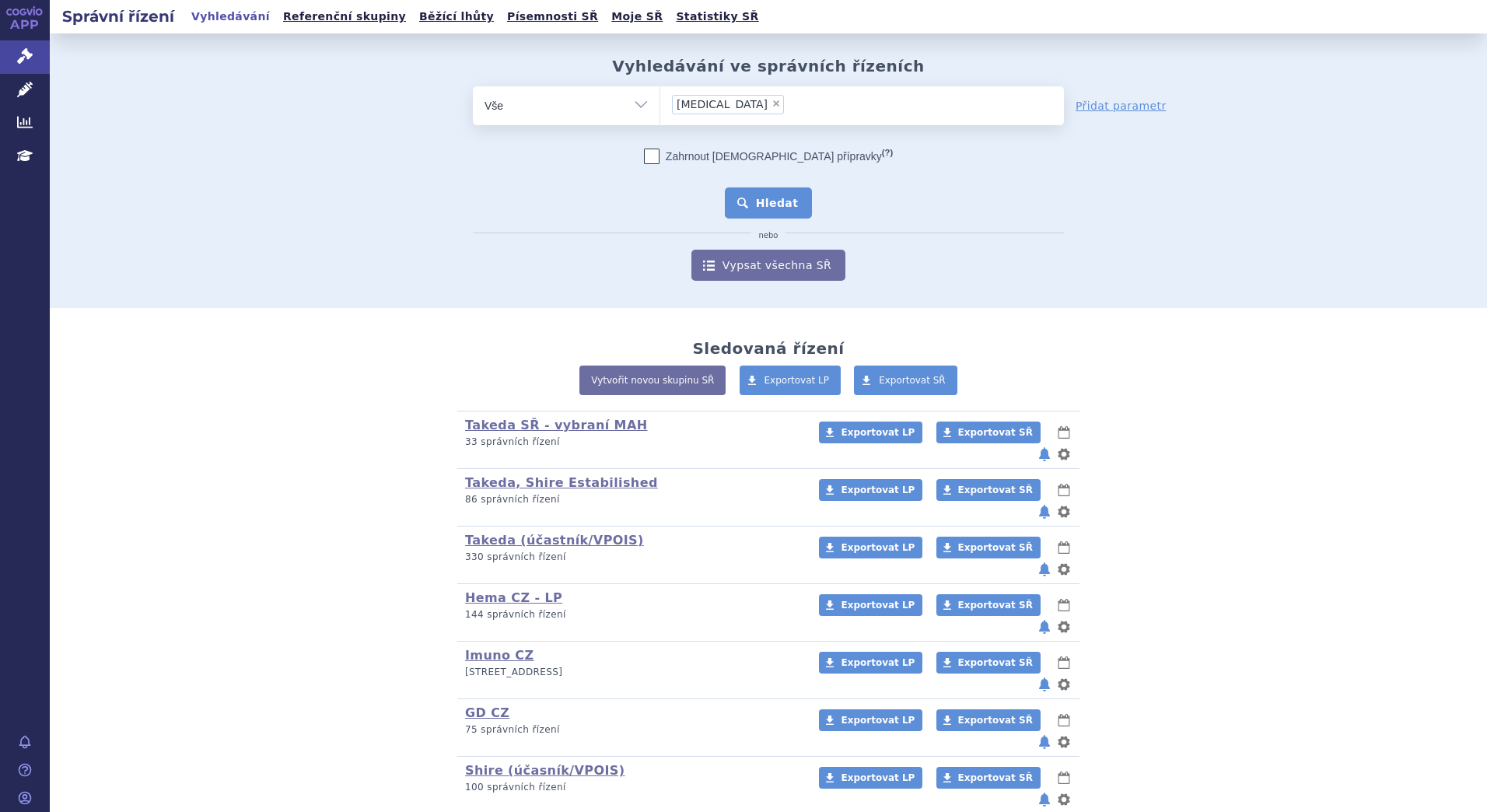
click at [774, 197] on button "Hledat" at bounding box center [769, 203] width 88 height 31
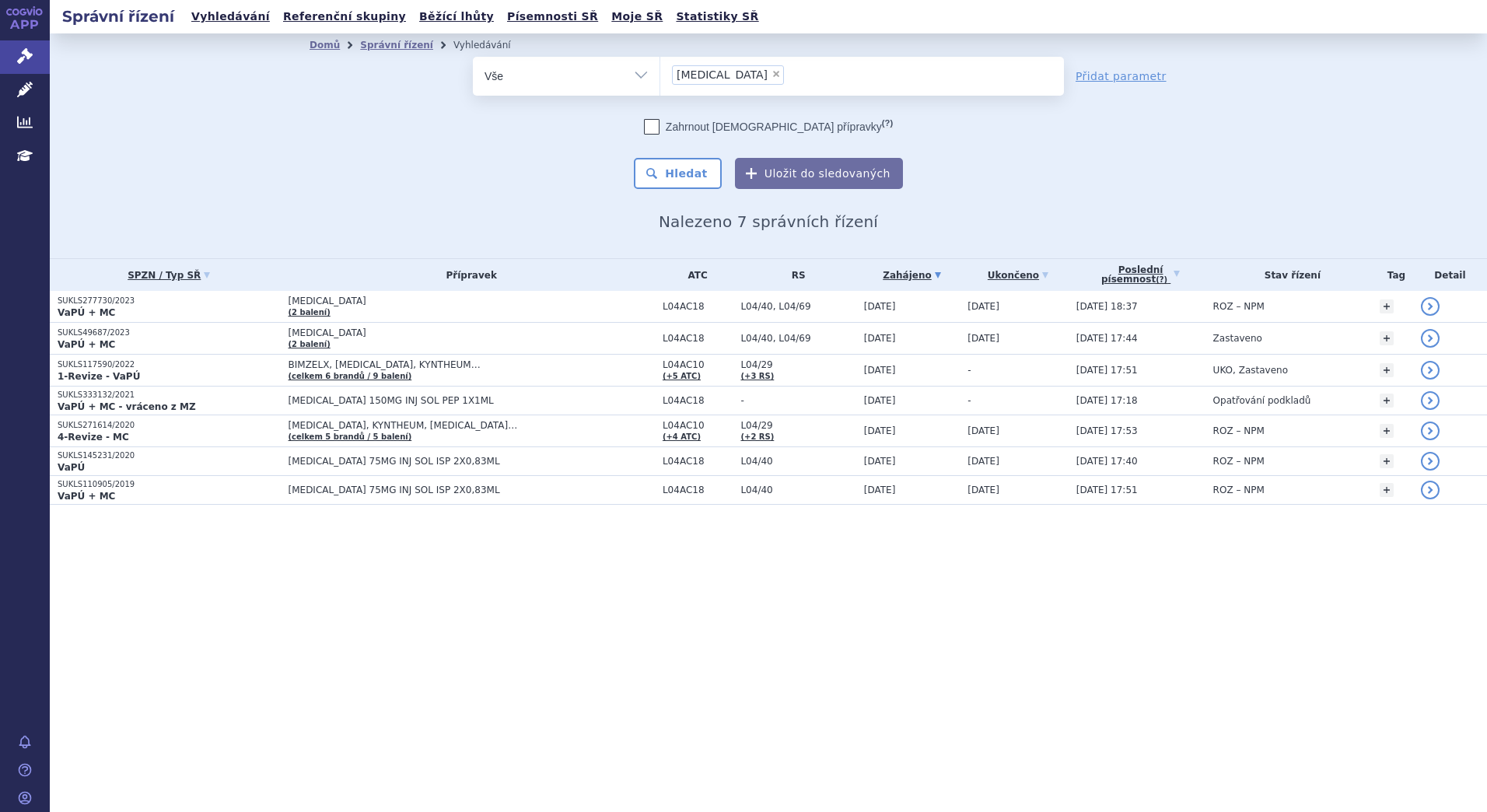
click at [935, 276] on icon at bounding box center [938, 275] width 6 height 6
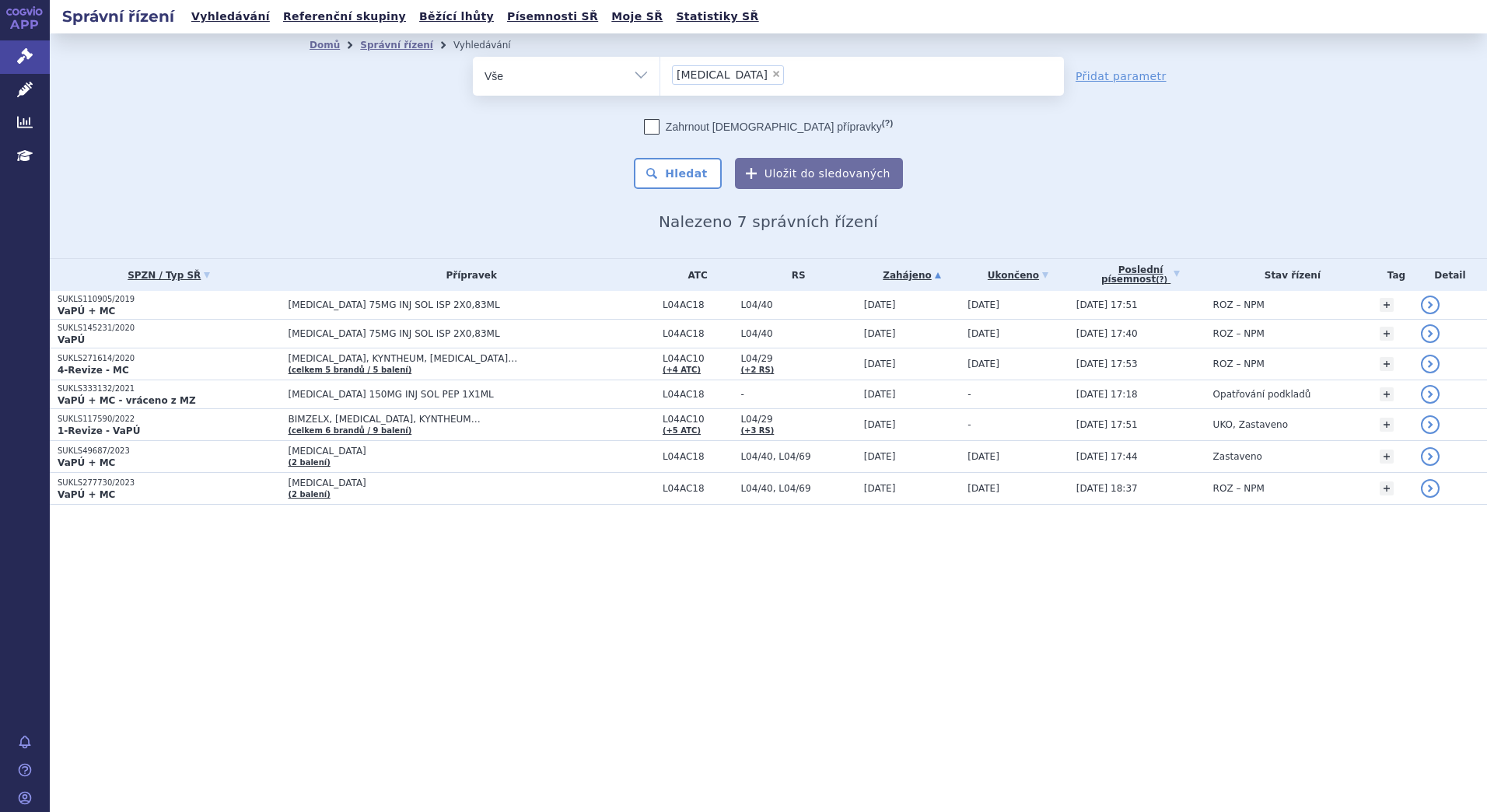
click at [935, 276] on icon at bounding box center [938, 275] width 6 height 6
